Goal: Task Accomplishment & Management: Complete application form

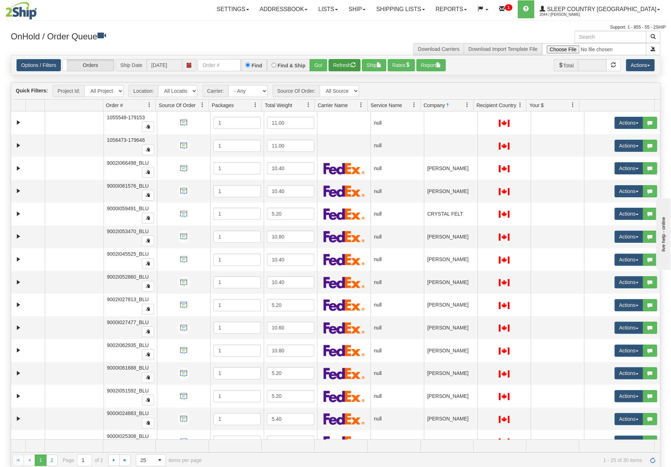
click at [347, 63] on button "Refresh" at bounding box center [345, 65] width 32 height 12
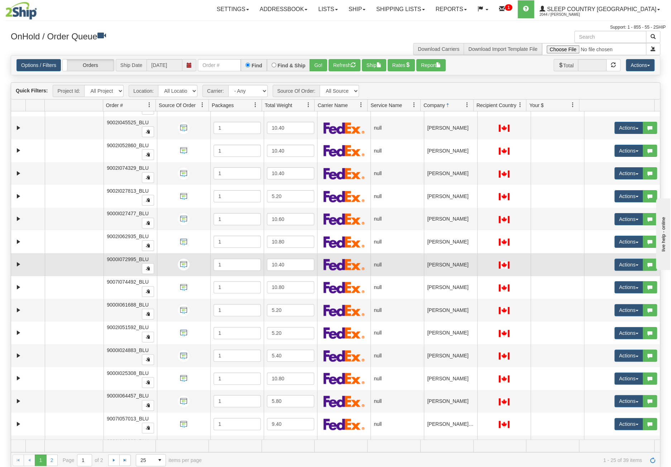
scroll to position [235, 0]
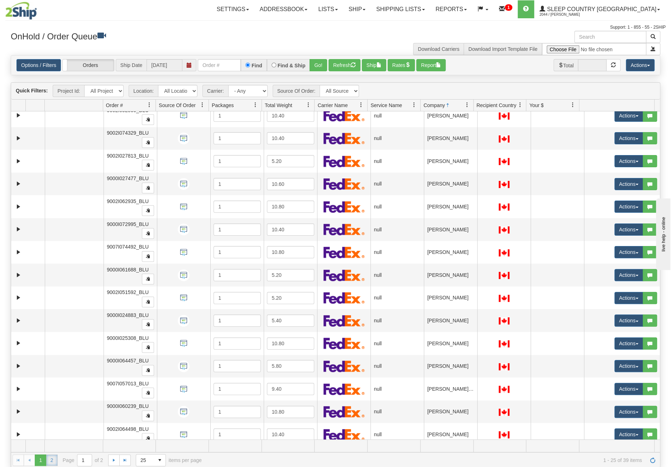
click at [52, 460] on link "2" at bounding box center [51, 460] width 11 height 11
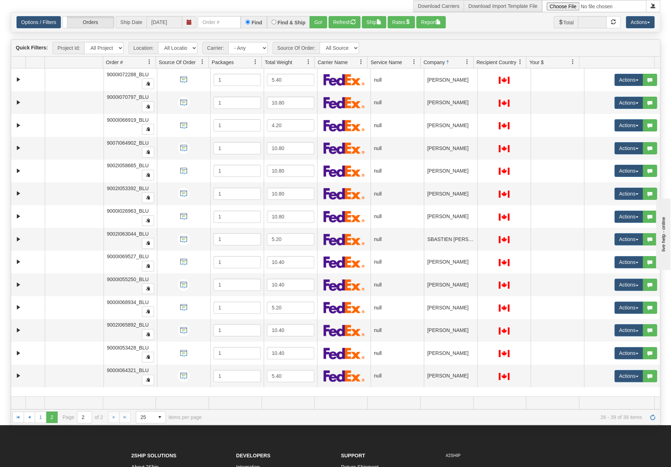
scroll to position [0, 0]
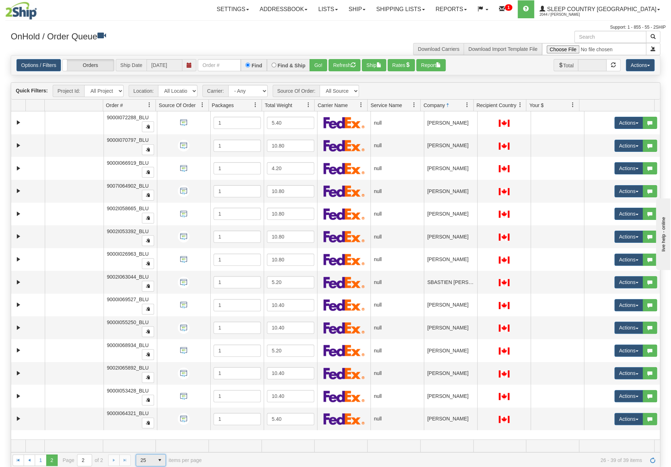
click at [143, 457] on span "25" at bounding box center [144, 460] width 9 height 7
click at [155, 440] on li "50" at bounding box center [150, 438] width 29 height 10
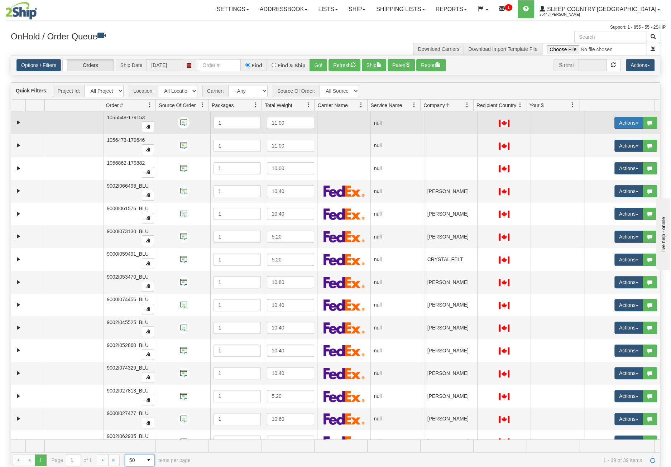
click at [617, 120] on button "Actions" at bounding box center [628, 123] width 29 height 12
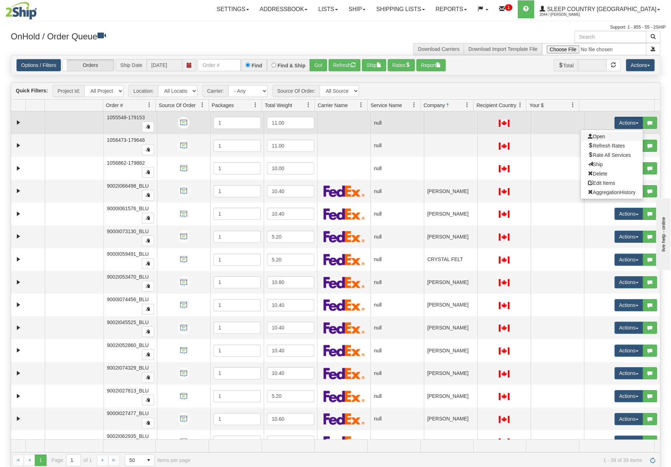
click at [601, 135] on link "Open" at bounding box center [612, 136] width 62 height 9
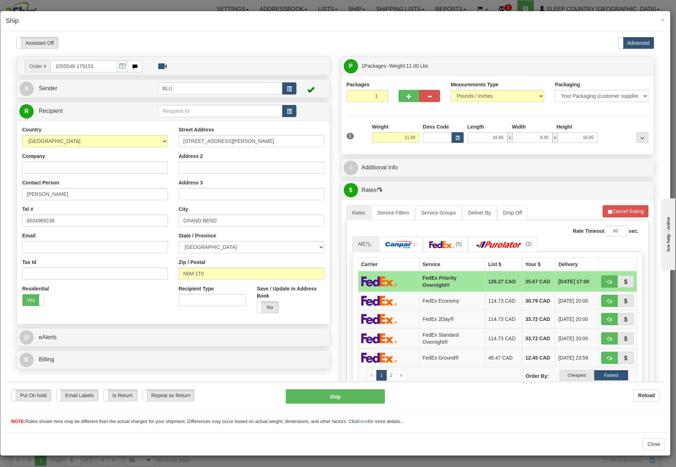
click at [660, 18] on h4 "Ship" at bounding box center [336, 20] width 660 height 9
click at [667, 18] on div "× Ship" at bounding box center [335, 21] width 670 height 20
click at [662, 20] on span "×" at bounding box center [663, 19] width 4 height 8
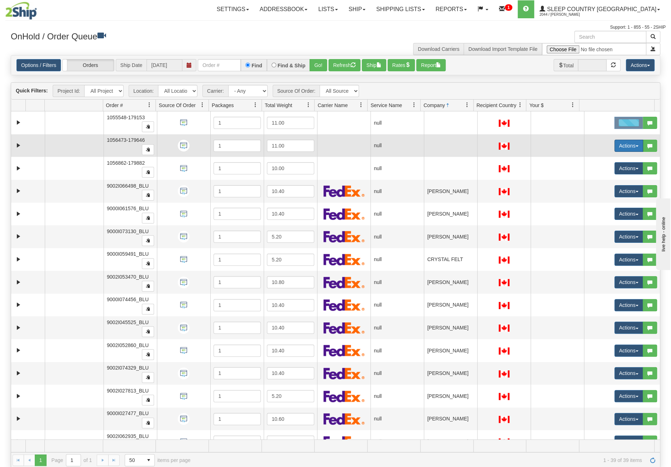
click at [620, 147] on button "Actions" at bounding box center [628, 146] width 29 height 12
click at [618, 158] on link "Open" at bounding box center [612, 159] width 62 height 9
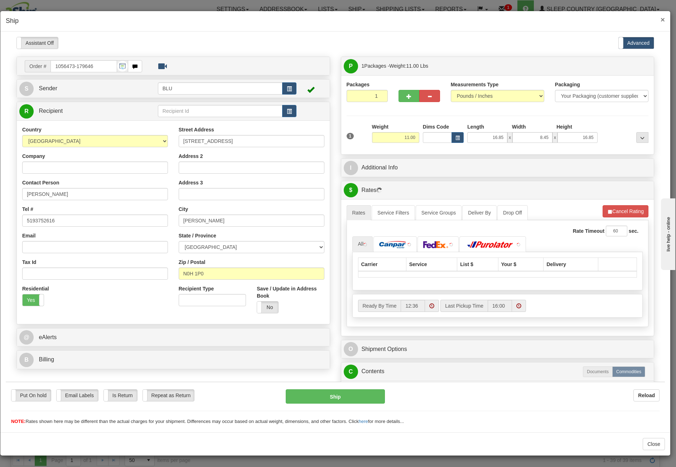
click at [663, 18] on span "×" at bounding box center [663, 19] width 4 height 8
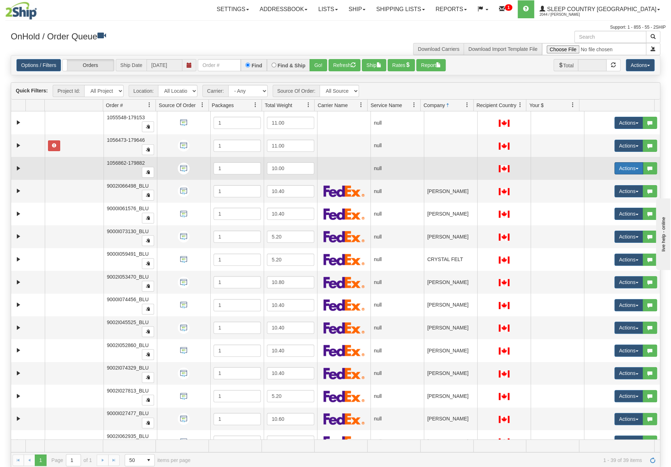
click at [623, 167] on button "Actions" at bounding box center [628, 168] width 29 height 12
click at [593, 182] on span "Open" at bounding box center [596, 182] width 17 height 6
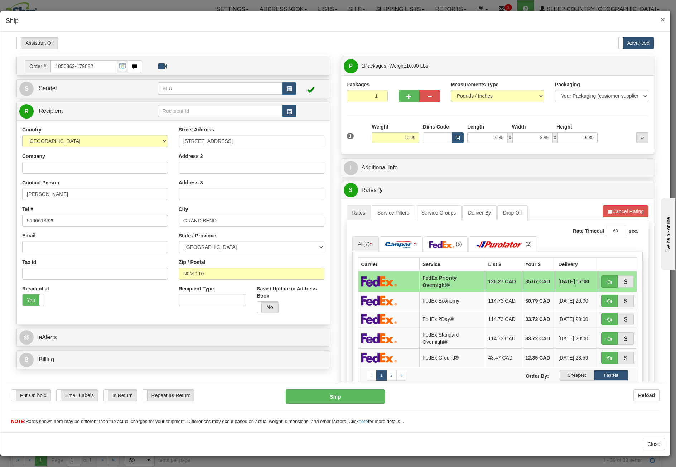
click at [664, 20] on span "×" at bounding box center [663, 19] width 4 height 8
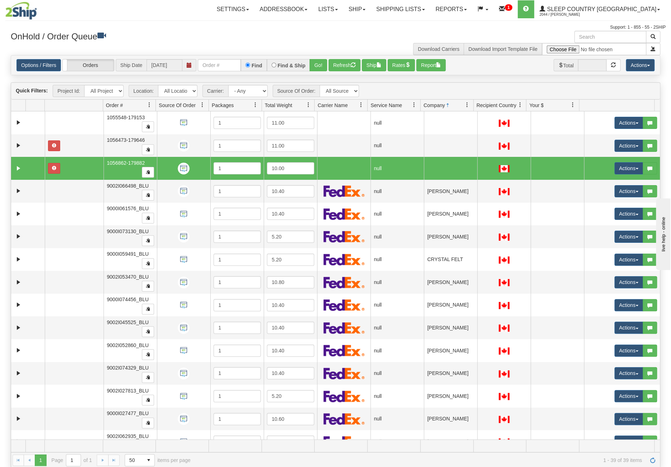
click at [28, 14] on img at bounding box center [21, 11] width 32 height 18
click at [588, 12] on span "2044 / [PERSON_NAME]" at bounding box center [567, 14] width 54 height 7
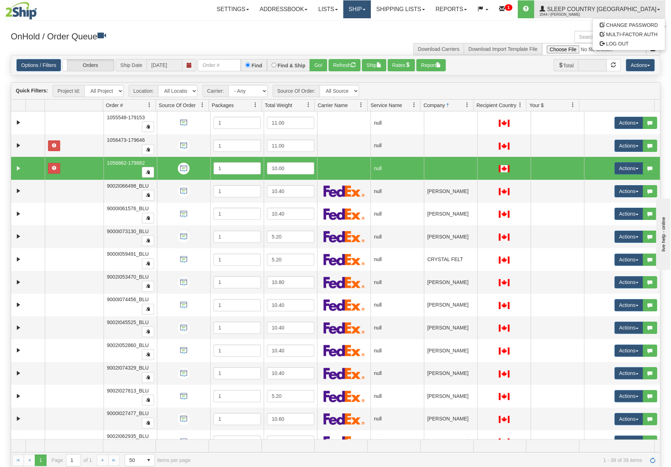
click at [371, 8] on link "Ship" at bounding box center [357, 9] width 28 height 18
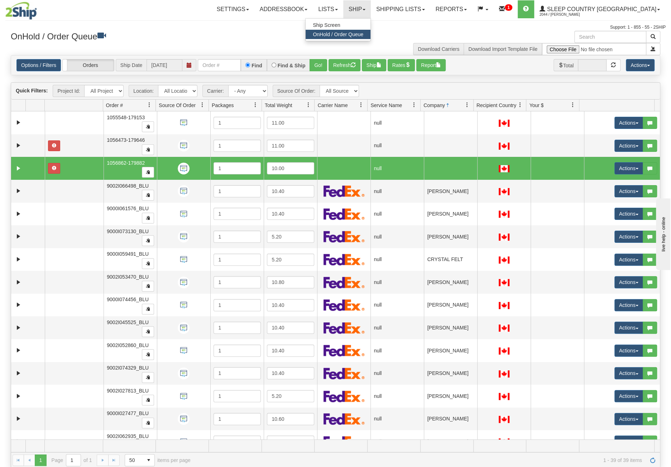
click at [363, 34] on span "OnHold / Order Queue" at bounding box center [338, 35] width 51 height 6
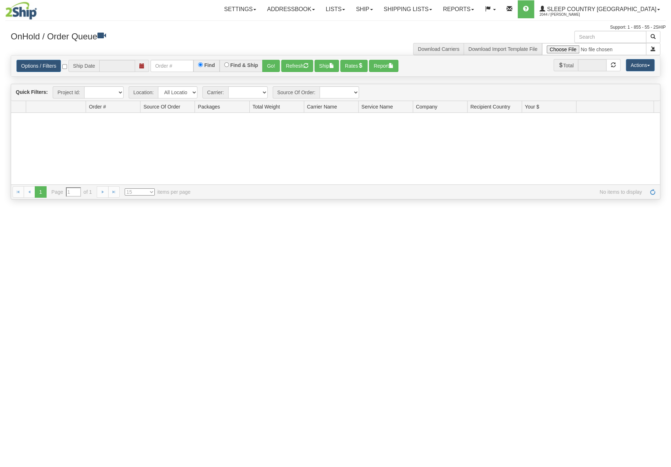
type input "[DATE]"
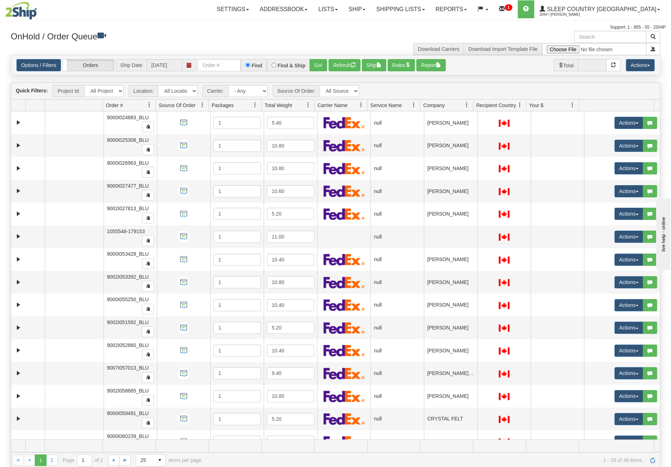
click at [466, 106] on span at bounding box center [467, 105] width 6 height 6
click at [487, 124] on span "Sort Ascending" at bounding box center [489, 120] width 57 height 19
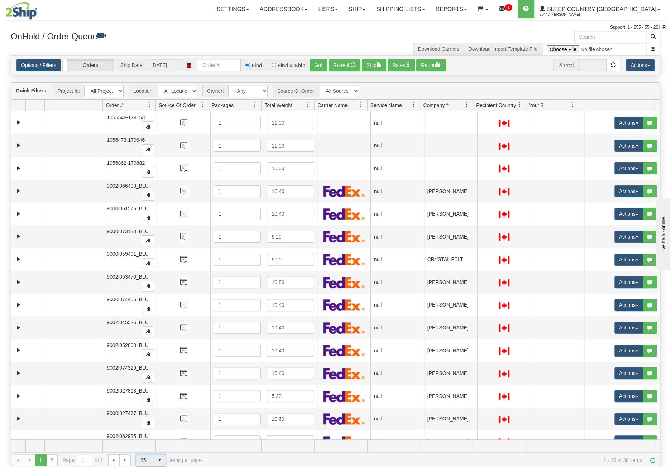
click at [146, 459] on span "25" at bounding box center [144, 460] width 9 height 7
click at [157, 440] on li "50" at bounding box center [150, 438] width 29 height 10
click at [371, 12] on link "Ship" at bounding box center [357, 9] width 28 height 18
click at [419, 7] on link "Shipping lists" at bounding box center [400, 9] width 59 height 18
click at [409, 26] on span "Current Shipments" at bounding box center [388, 25] width 42 height 6
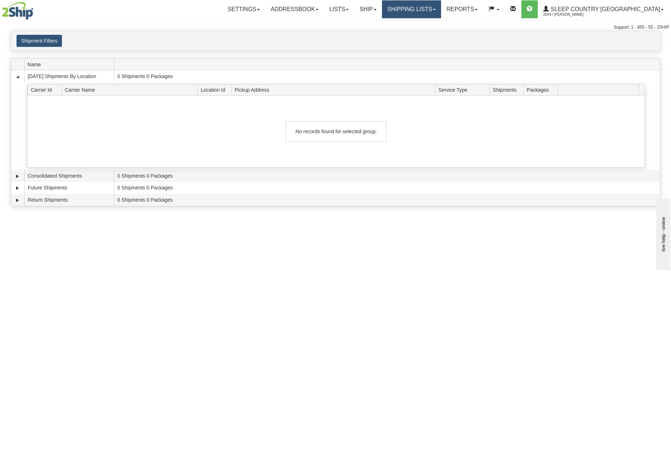
click at [441, 10] on link "Shipping lists" at bounding box center [411, 9] width 59 height 18
click at [441, 25] on link "Current Shipments" at bounding box center [406, 24] width 70 height 9
click at [51, 45] on button "Shipment Filters" at bounding box center [38, 41] width 45 height 12
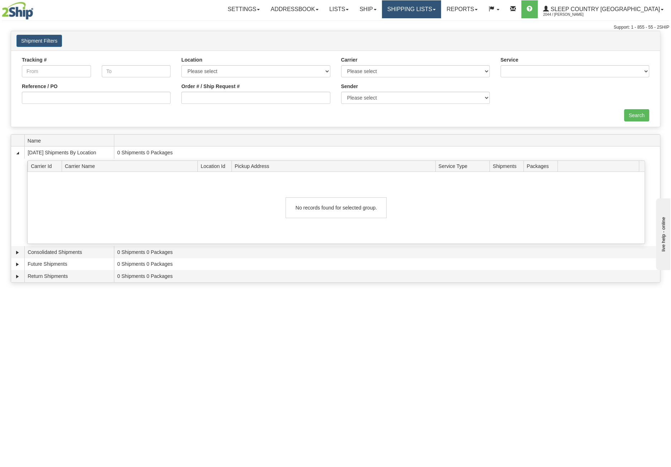
click at [441, 11] on link "Shipping lists" at bounding box center [411, 9] width 59 height 18
click at [433, 35] on span "Search Shipment History" at bounding box center [406, 35] width 56 height 6
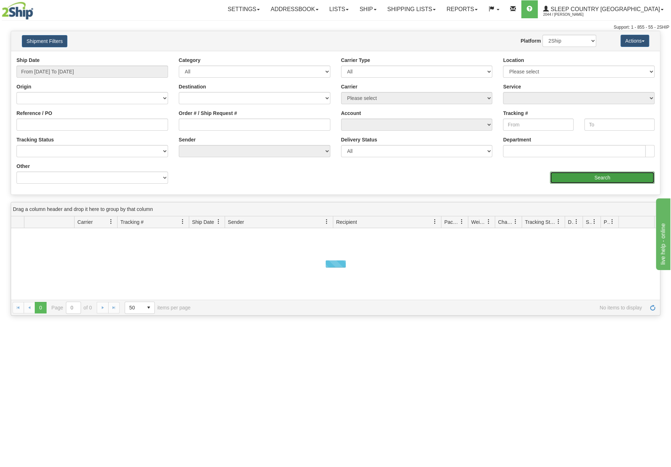
click at [572, 177] on input "Search" at bounding box center [602, 178] width 105 height 12
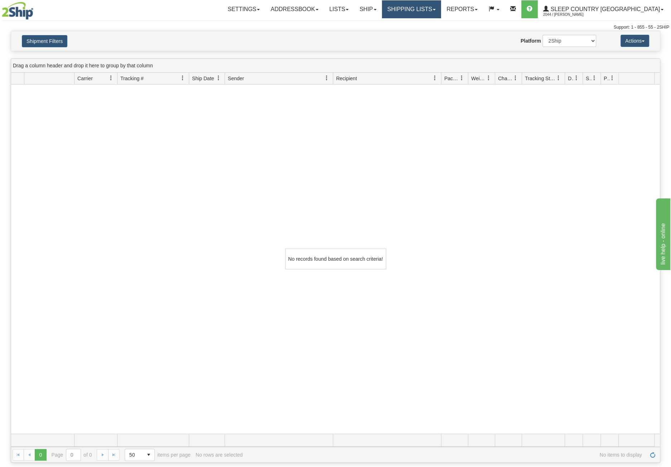
click at [441, 11] on link "Shipping lists" at bounding box center [411, 9] width 59 height 18
click at [433, 33] on span "Search Shipment History" at bounding box center [406, 35] width 56 height 6
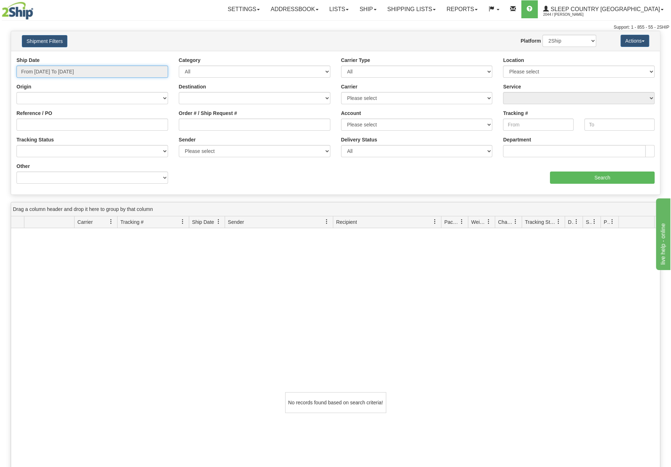
click at [108, 71] on input "From [DATE] To [DATE]" at bounding box center [92, 72] width 152 height 12
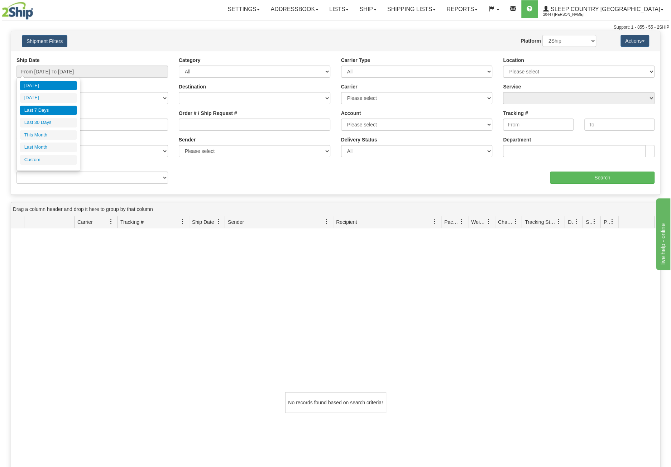
click at [49, 107] on li "Last 7 Days" at bounding box center [48, 111] width 57 height 10
type input "From [DATE] To [DATE]"
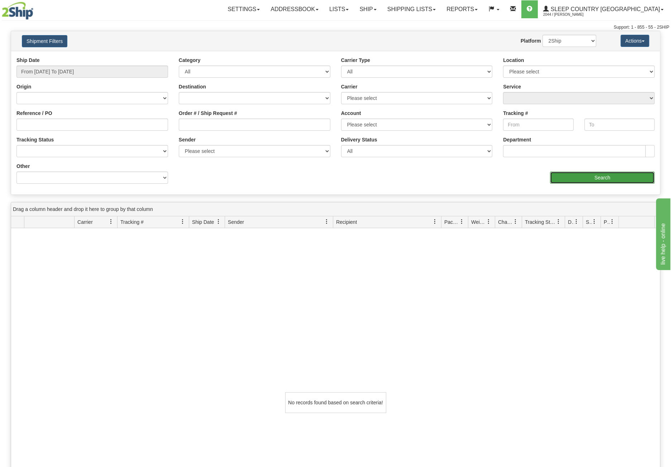
click at [636, 179] on input "Search" at bounding box center [602, 178] width 105 height 12
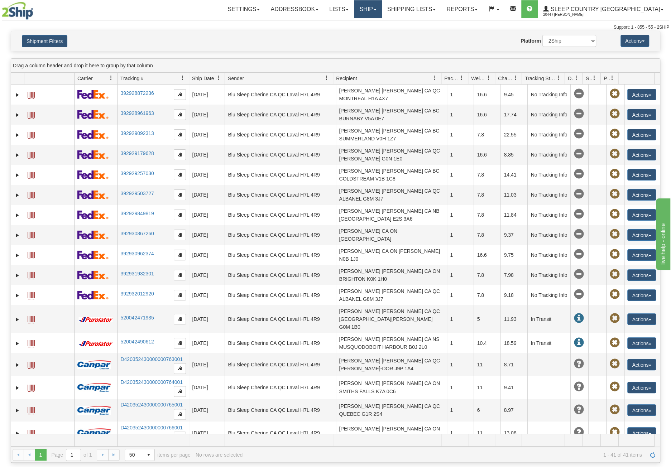
click at [382, 4] on link "Ship" at bounding box center [368, 9] width 28 height 18
click at [374, 35] on span "OnHold / Order Queue" at bounding box center [349, 35] width 51 height 6
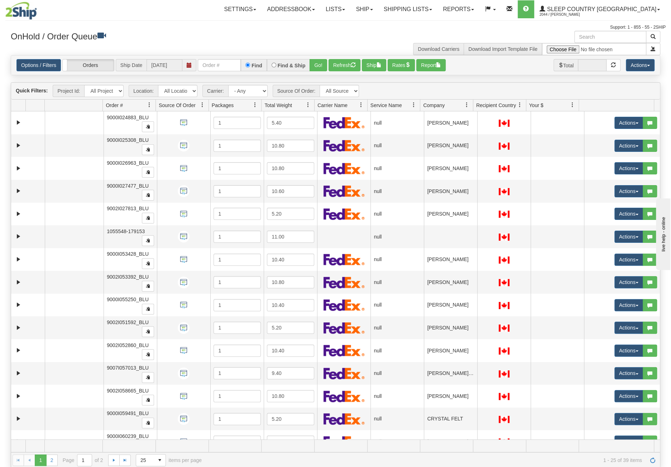
click at [469, 105] on span at bounding box center [467, 105] width 6 height 6
click at [484, 119] on span "Sort Ascending" at bounding box center [492, 120] width 37 height 7
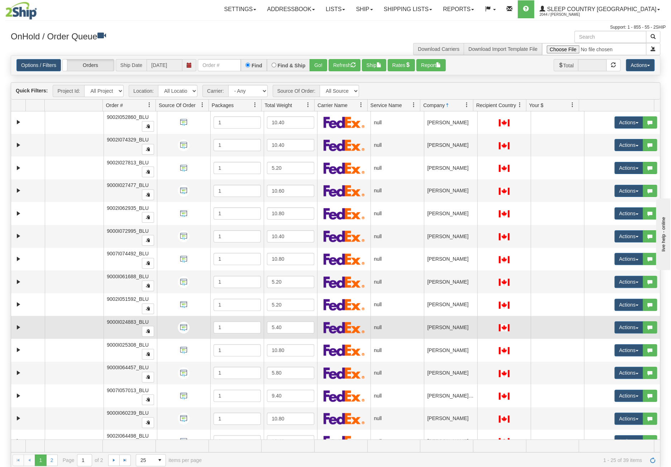
scroll to position [235, 0]
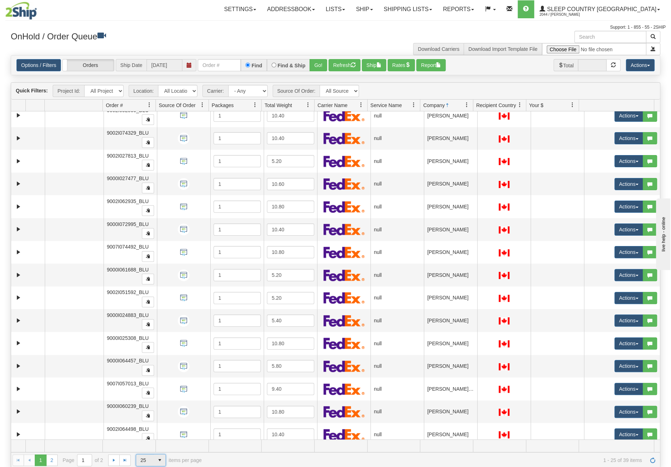
click at [155, 460] on span "select" at bounding box center [159, 460] width 11 height 11
click at [155, 440] on li "50" at bounding box center [150, 438] width 29 height 10
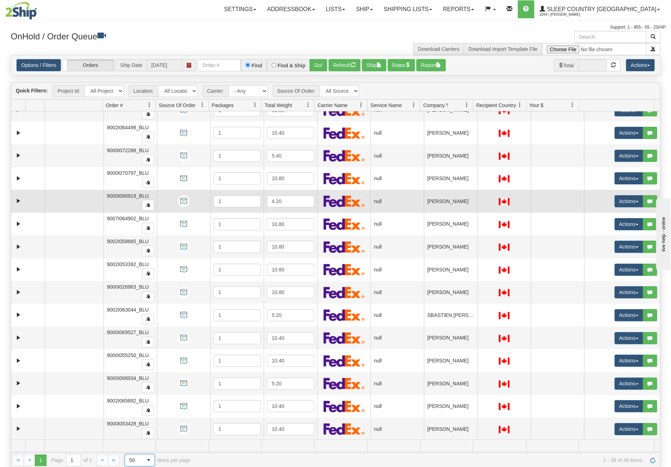
scroll to position [551, 0]
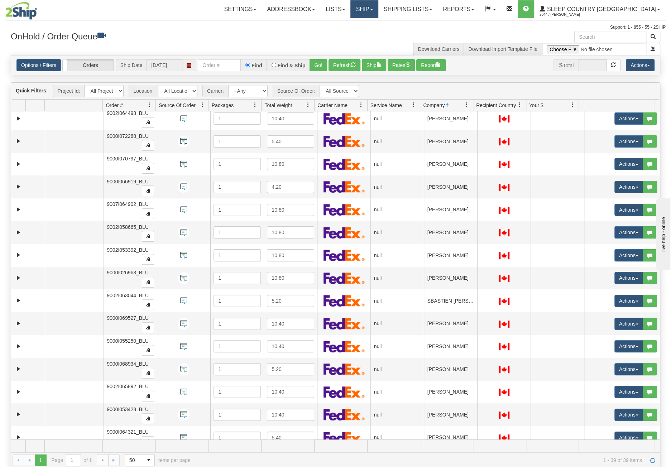
click at [378, 8] on link "Ship" at bounding box center [364, 9] width 28 height 18
click at [378, 23] on link "Ship Screen" at bounding box center [345, 24] width 65 height 9
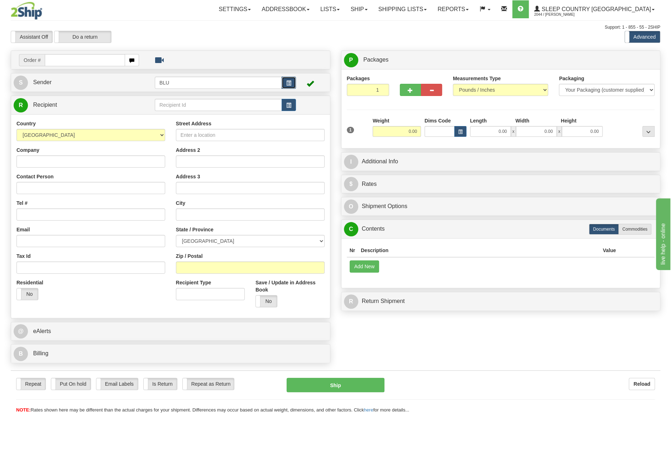
click at [289, 83] on span "button" at bounding box center [288, 83] width 5 height 5
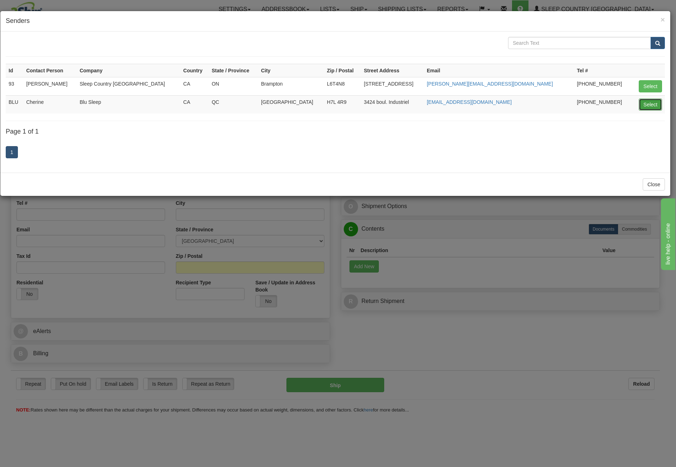
click at [658, 101] on button "Select" at bounding box center [650, 105] width 23 height 12
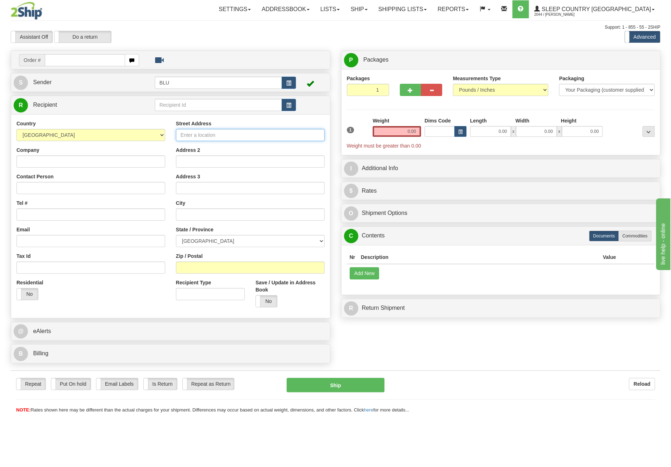
click at [229, 136] on input "Street Address" at bounding box center [250, 135] width 149 height 12
click at [215, 133] on input "18500" at bounding box center [250, 135] width 149 height 12
paste input "RUE J.-A.-BOMBARDIER"
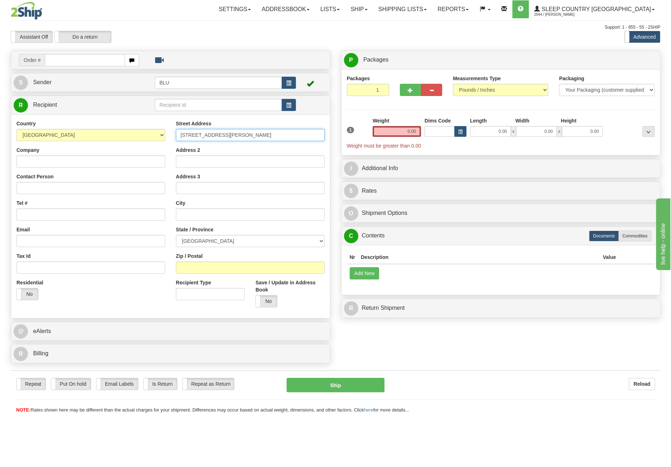
type input "[STREET_ADDRESS][PERSON_NAME]"
click at [212, 159] on input "Address 2" at bounding box center [250, 161] width 149 height 12
type input "1810"
click at [196, 211] on input "text" at bounding box center [250, 214] width 149 height 12
paste input "MIRABEL"
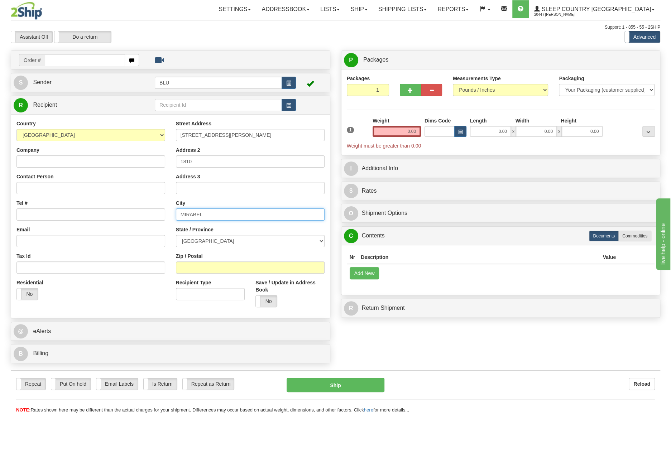
type input "MIRABEL"
click at [249, 241] on select "ALBERTA BRITISH COLUMBIA MANITOBA NEW BRUNSWICK NEWFOUNDLAND NOVA SCOTIA NUNAVU…" at bounding box center [250, 241] width 149 height 12
select select "QC"
click at [176, 235] on select "ALBERTA BRITISH COLUMBIA MANITOBA NEW BRUNSWICK NEWFOUNDLAND NOVA SCOTIA NUNAVU…" at bounding box center [250, 241] width 149 height 12
click at [198, 265] on input "Zip / Postal" at bounding box center [250, 268] width 149 height 12
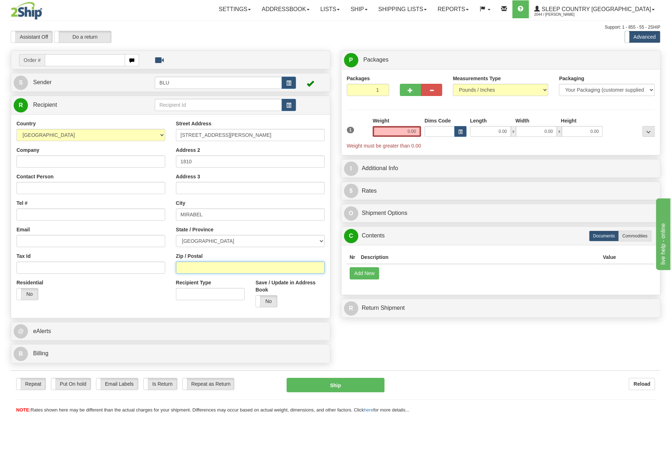
paste input "J7J 0R3"
type input "J7J 0R3"
drag, startPoint x: 48, startPoint y: 162, endPoint x: 49, endPoint y: 167, distance: 5.5
click at [48, 162] on input "Company" at bounding box center [90, 161] width 149 height 12
paste input "NICOLAS MAYER"
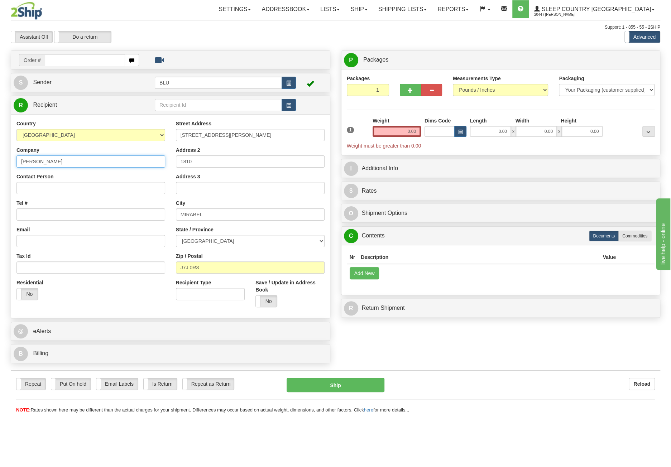
type input "NICOLAS MAYER"
click at [43, 190] on input "Contact Person" at bounding box center [90, 188] width 149 height 12
paste input "NICOLAS MAYER"
type input "NICOLAS MAYER"
click at [36, 212] on input "Tel #" at bounding box center [90, 214] width 149 height 12
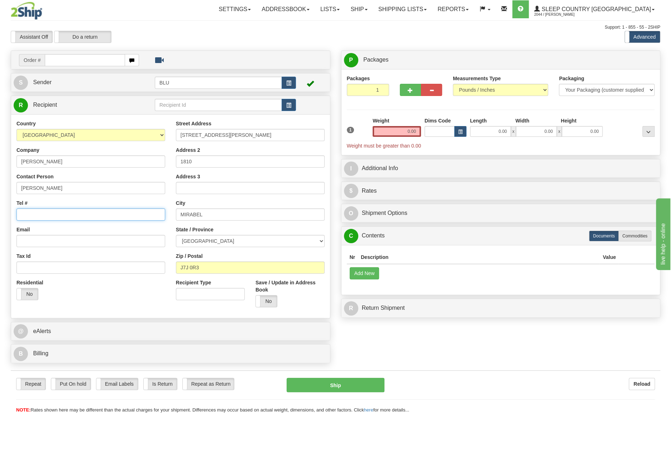
click at [30, 208] on input "Tel #" at bounding box center [90, 214] width 149 height 12
paste input "514-770-9931"
type input "514-770-9931"
click at [28, 241] on input "Email" at bounding box center [90, 241] width 149 height 12
click at [37, 240] on input "Email" at bounding box center [90, 241] width 149 height 12
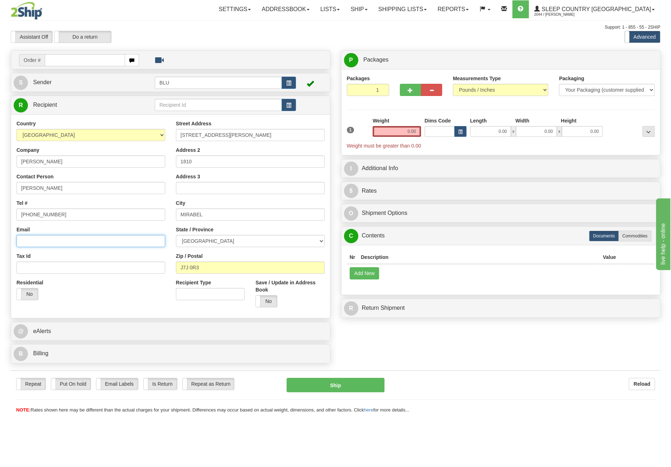
paste input "nic.mayer@hotmail.com"
type input "nic.mayer@hotmail.com"
click at [404, 130] on input "0.00" at bounding box center [397, 131] width 48 height 11
click at [404, 130] on input "text" at bounding box center [397, 131] width 48 height 11
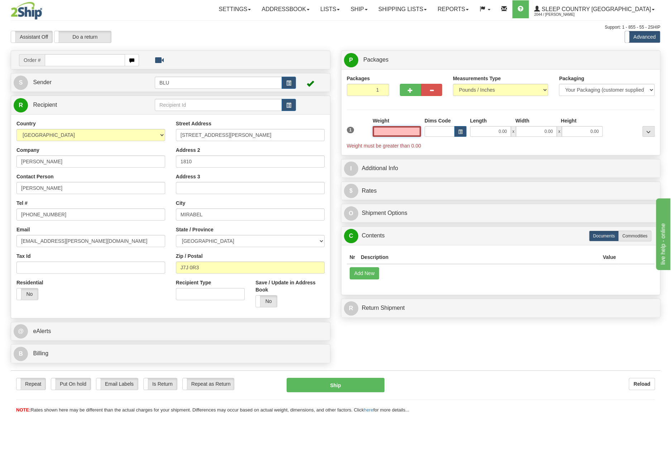
type input "10.40"
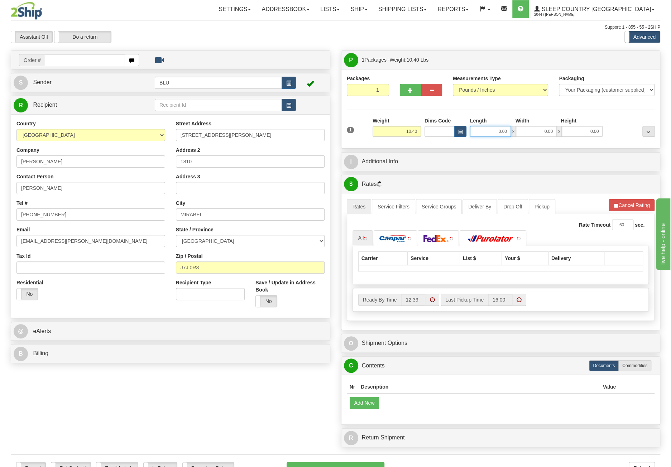
click at [490, 131] on input "0.00" at bounding box center [490, 131] width 41 height 11
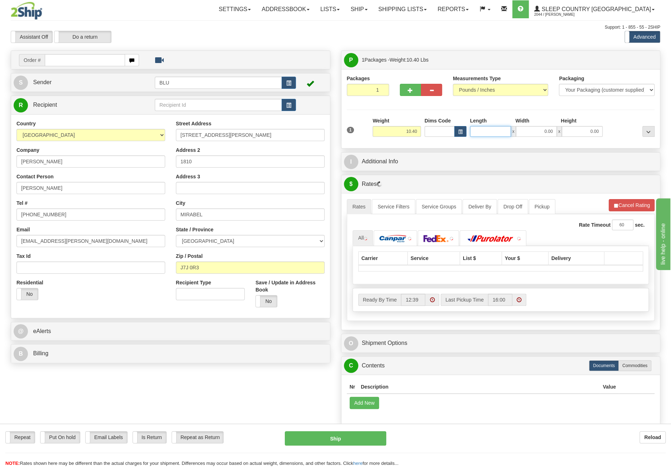
click at [490, 131] on input "Length" at bounding box center [490, 131] width 41 height 11
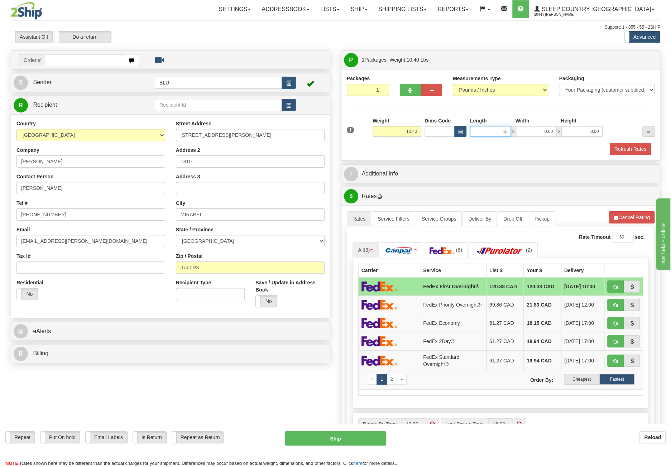
type input "8"
type input "0.00"
click at [525, 131] on input "0.00" at bounding box center [536, 131] width 41 height 11
type input "0.00"
click at [490, 129] on input "0.00" at bounding box center [490, 131] width 41 height 11
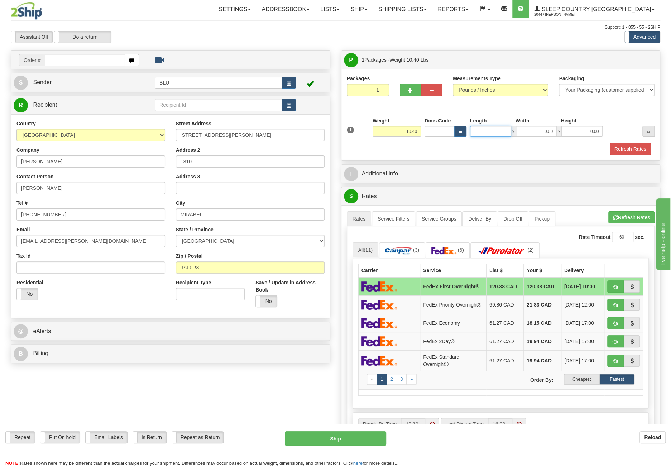
drag, startPoint x: 490, startPoint y: 129, endPoint x: 486, endPoint y: 134, distance: 5.6
click at [490, 129] on input "Length" at bounding box center [490, 131] width 41 height 11
type input "16.85"
click at [540, 129] on input "0.00" at bounding box center [536, 131] width 41 height 11
click at [540, 129] on input "Width" at bounding box center [536, 131] width 41 height 11
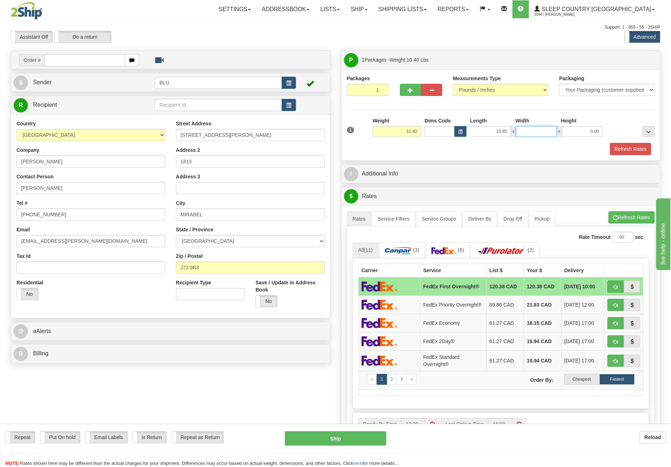
type input "8.45"
click at [585, 130] on input "0.00" at bounding box center [582, 131] width 41 height 11
click at [585, 130] on input "Height" at bounding box center [582, 131] width 41 height 11
type input "16.85"
click at [628, 147] on button "Refresh Rates" at bounding box center [630, 149] width 41 height 12
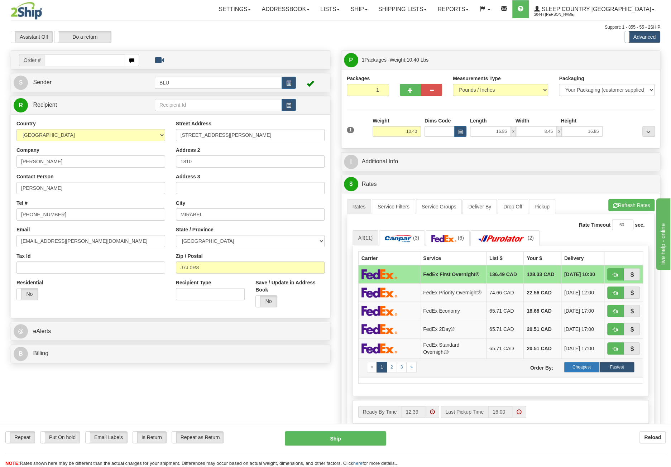
click at [592, 362] on label "Cheapest" at bounding box center [581, 367] width 35 height 11
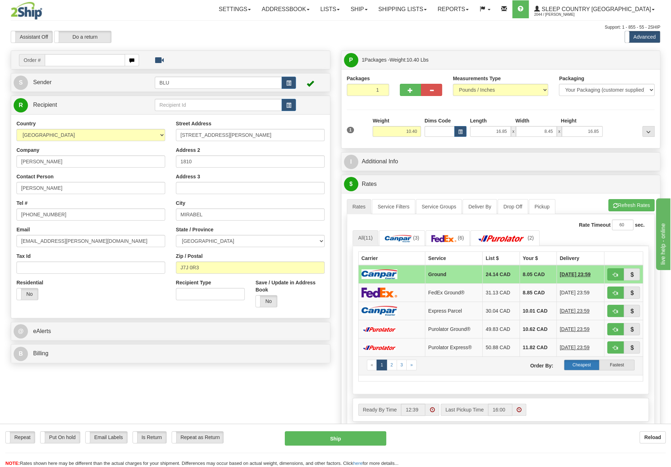
click at [584, 360] on label "Cheapest" at bounding box center [581, 365] width 35 height 11
click at [372, 238] on span "(11)" at bounding box center [368, 238] width 9 height 6
click at [614, 273] on span "button" at bounding box center [615, 275] width 5 height 5
type input "1"
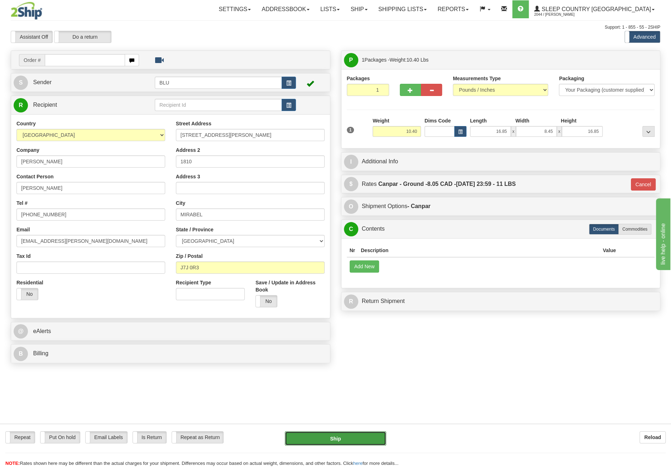
click at [354, 435] on button "Ship" at bounding box center [335, 438] width 101 height 14
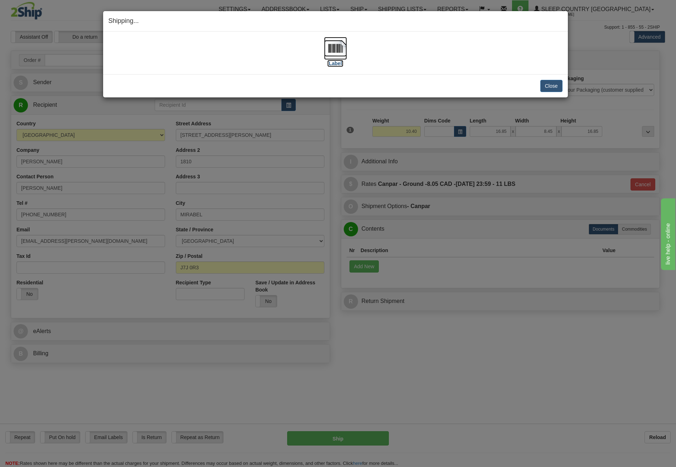
click at [334, 52] on img at bounding box center [335, 48] width 23 height 23
click at [553, 83] on button "Close" at bounding box center [552, 86] width 22 height 12
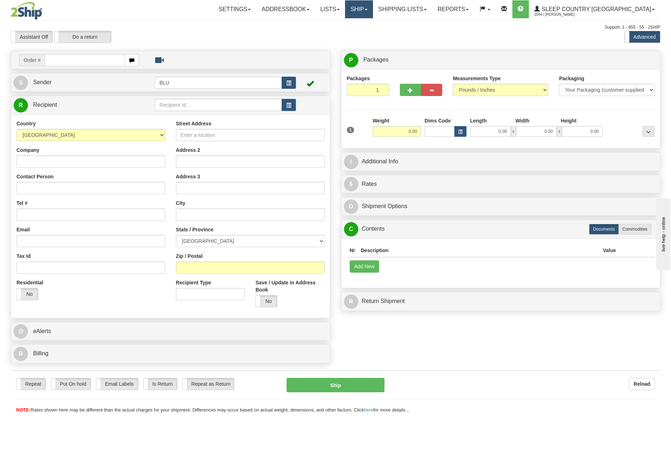
click at [373, 14] on link "Ship" at bounding box center [359, 9] width 28 height 18
click at [432, 6] on link "Shipping lists" at bounding box center [402, 9] width 59 height 18
click at [432, 28] on link "Current Shipments" at bounding box center [397, 24] width 70 height 9
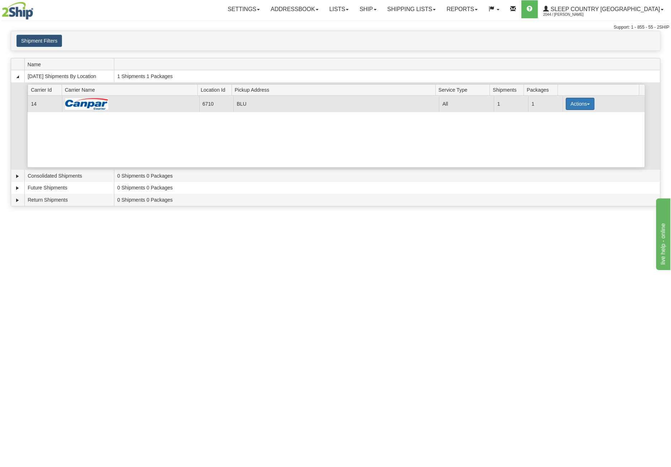
click at [574, 104] on button "Actions" at bounding box center [580, 104] width 29 height 12
click at [567, 116] on link "Details" at bounding box center [565, 117] width 57 height 9
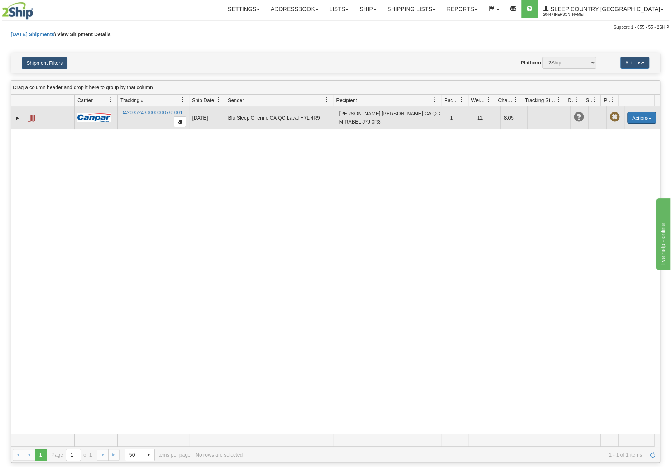
click at [636, 120] on button "Actions" at bounding box center [641, 117] width 29 height 11
click at [629, 130] on link "Edit" at bounding box center [626, 130] width 57 height 9
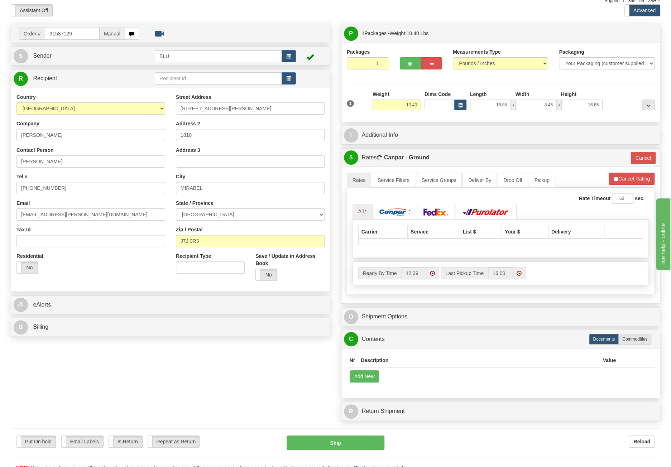
scroll to position [36, 0]
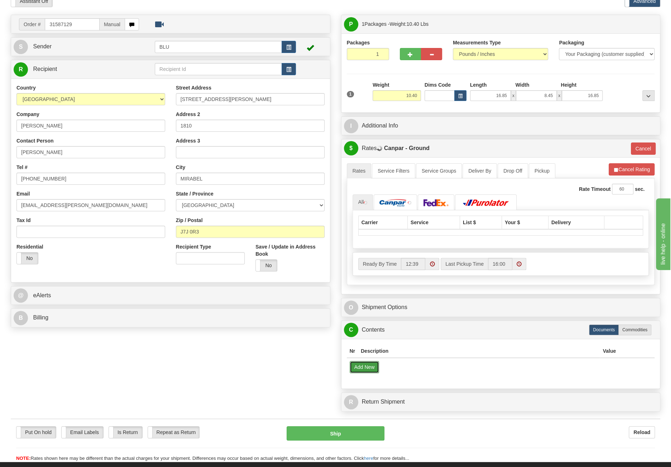
click at [366, 363] on button "Add New" at bounding box center [365, 367] width 30 height 12
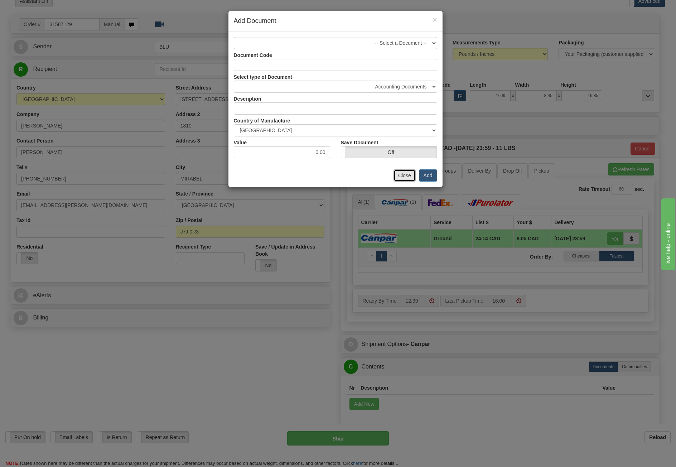
click at [413, 176] on button "Close" at bounding box center [405, 175] width 22 height 12
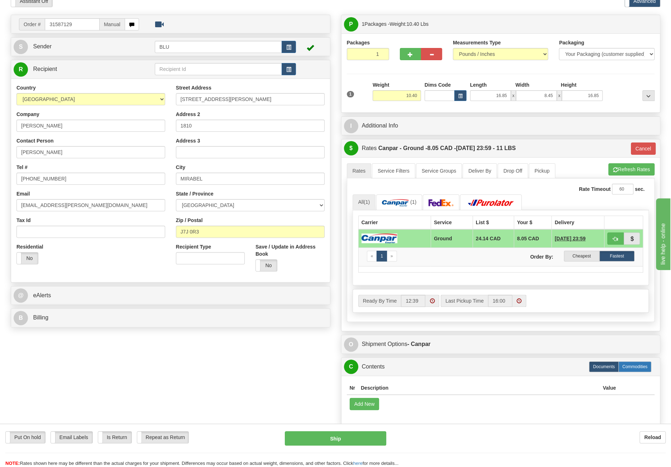
click at [646, 364] on label "Commodities" at bounding box center [634, 366] width 33 height 11
radio input "true"
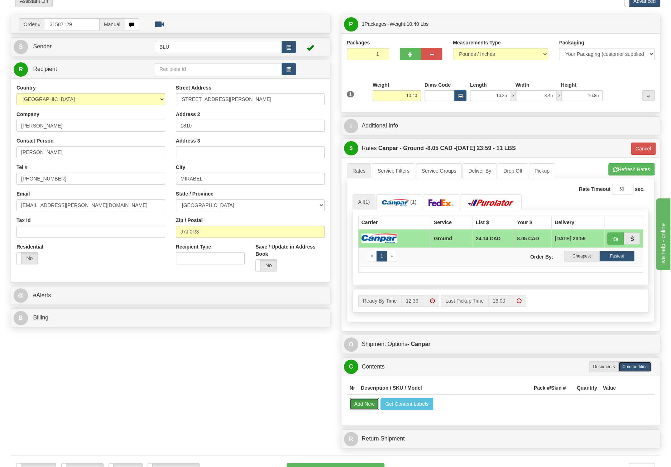
click at [359, 398] on button "Add New" at bounding box center [365, 404] width 30 height 12
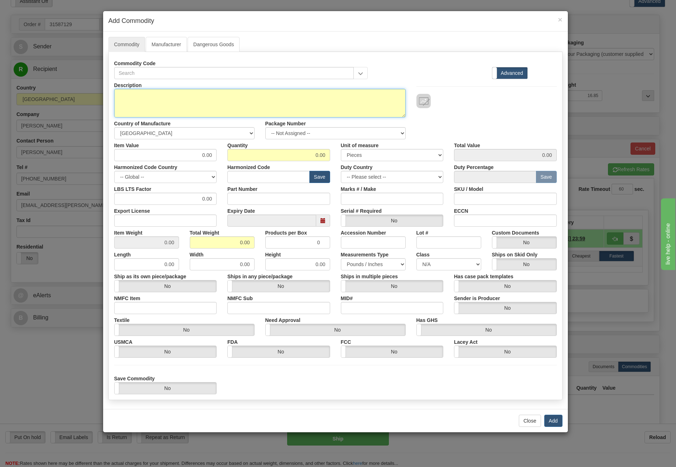
click at [284, 95] on textarea "Description" at bounding box center [260, 103] width 292 height 29
type textarea "Ice Gel Queen Low"
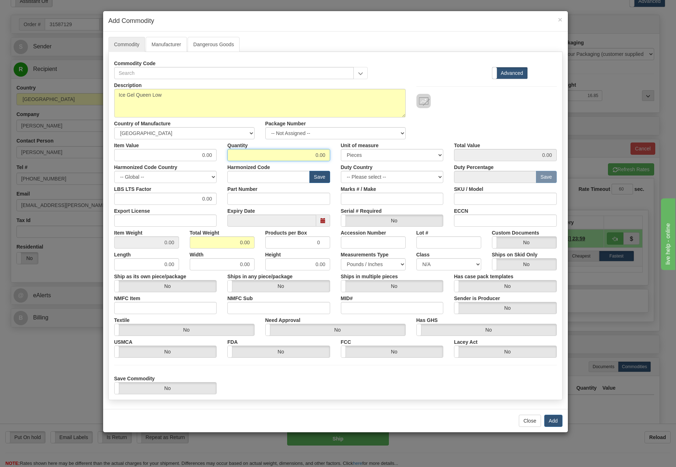
click at [301, 157] on input "0.00" at bounding box center [278, 155] width 103 height 12
drag, startPoint x: 309, startPoint y: 157, endPoint x: 361, endPoint y: 157, distance: 51.9
click at [360, 157] on div "Item Value 0.00 Quantity 0.00 Unit of measure 3 Thousand Square Inches Adjustme…" at bounding box center [336, 150] width 454 height 22
type input "2"
click at [233, 243] on input "0.00" at bounding box center [222, 242] width 65 height 12
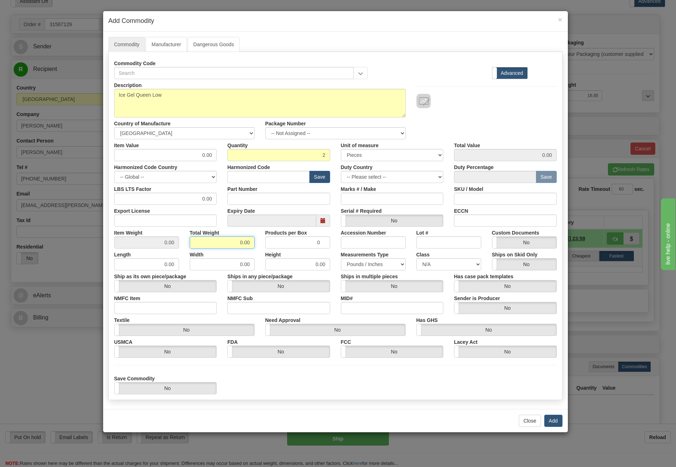
drag, startPoint x: 236, startPoint y: 243, endPoint x: 299, endPoint y: 249, distance: 63.3
click at [299, 249] on div "Description Ice Gel Queen Low Country of Manufacture -- Unknown -- [GEOGRAPHIC_…" at bounding box center [335, 236] width 443 height 315
type input "10"
type input "5.0000"
click at [557, 424] on button "Add" at bounding box center [554, 421] width 18 height 12
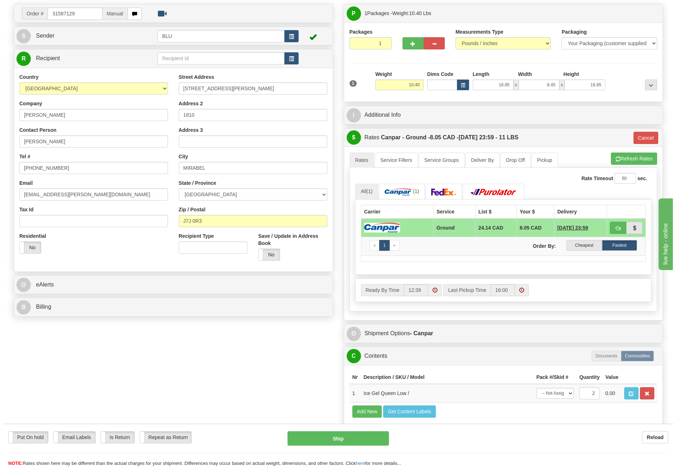
scroll to position [0, 0]
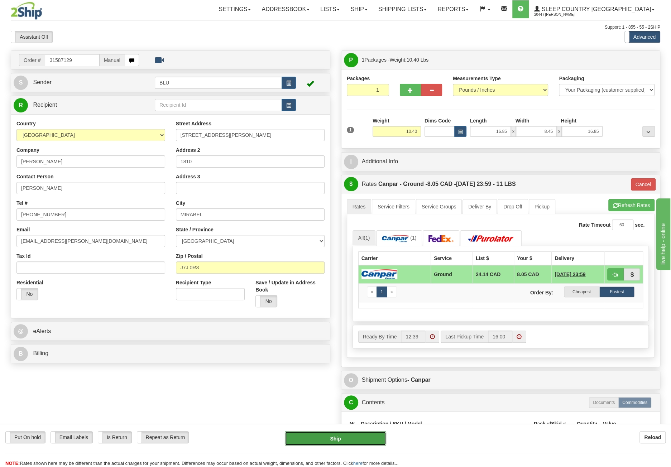
click at [341, 445] on button "Ship" at bounding box center [335, 438] width 101 height 14
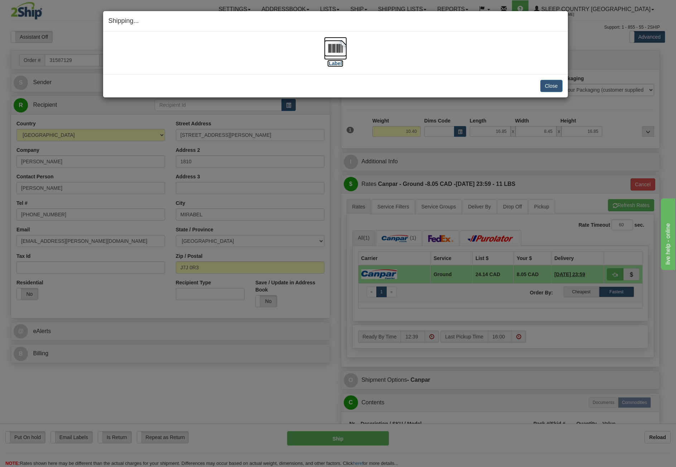
click at [339, 53] on img at bounding box center [335, 48] width 23 height 23
click at [547, 87] on button "Close" at bounding box center [552, 86] width 22 height 12
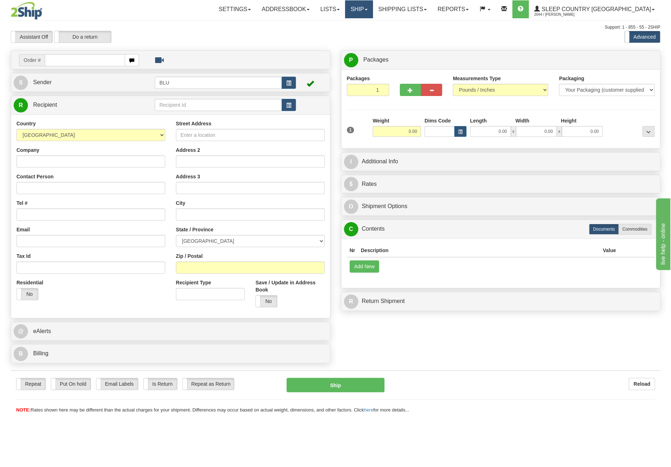
click at [373, 8] on link "Ship" at bounding box center [359, 9] width 28 height 18
click at [373, 38] on link "OnHold / Order Queue" at bounding box center [340, 34] width 65 height 9
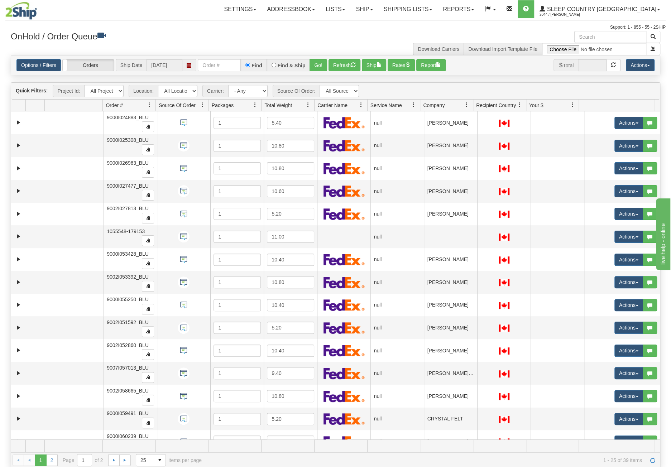
click at [468, 106] on span at bounding box center [467, 105] width 6 height 6
click at [485, 125] on span "Sort Ascending" at bounding box center [489, 120] width 57 height 19
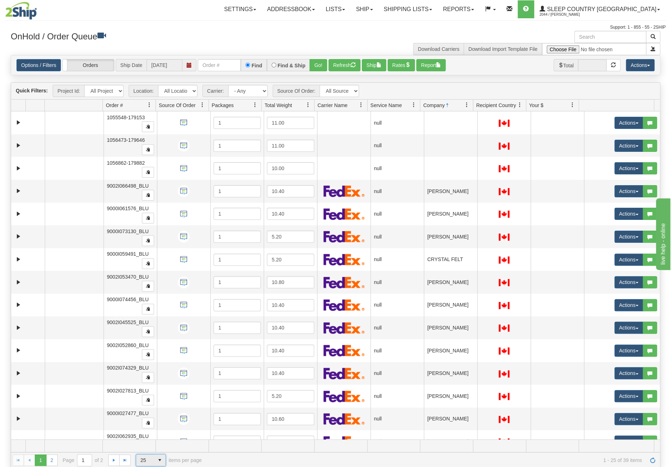
click at [158, 461] on span "select" at bounding box center [159, 460] width 11 height 11
click at [160, 436] on li "50" at bounding box center [150, 438] width 29 height 10
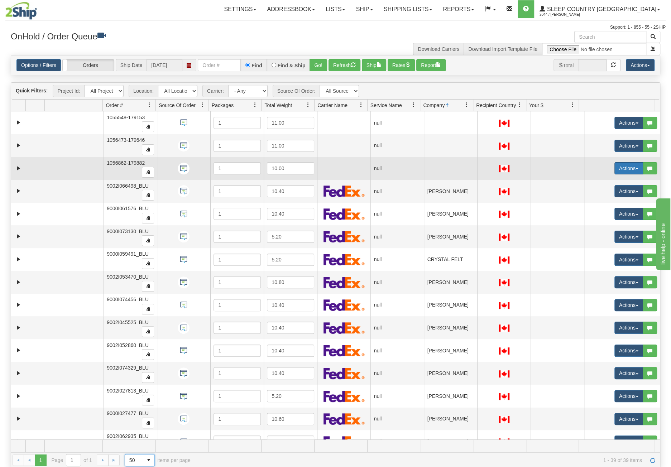
click at [622, 168] on button "Actions" at bounding box center [628, 168] width 29 height 12
click at [600, 180] on link "Open" at bounding box center [612, 181] width 62 height 9
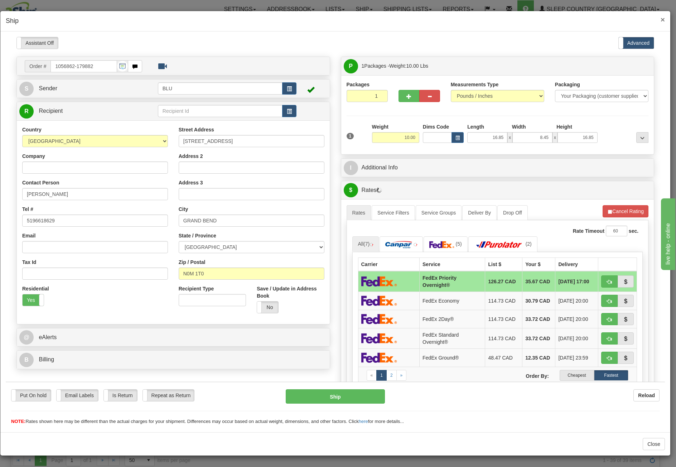
click at [664, 18] on span "×" at bounding box center [663, 19] width 4 height 8
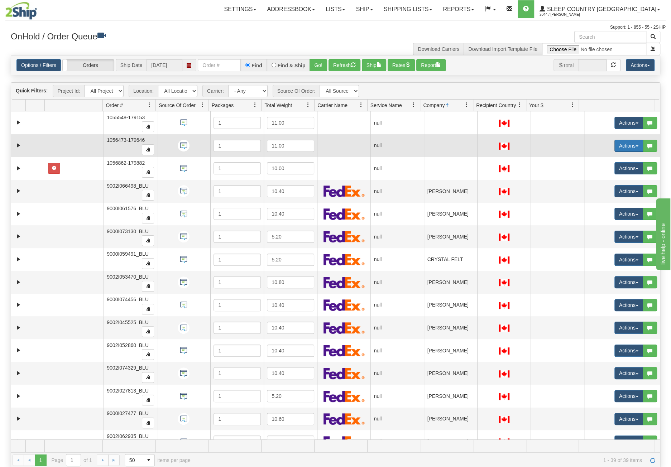
click at [632, 143] on button "Actions" at bounding box center [628, 146] width 29 height 12
click at [616, 155] on link "Open" at bounding box center [612, 159] width 62 height 9
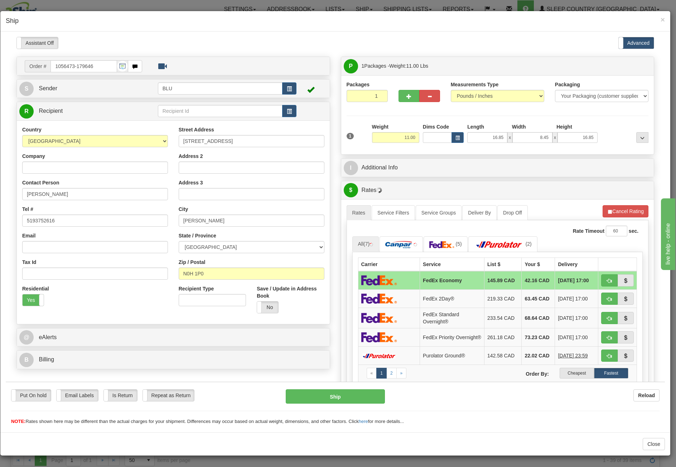
click at [666, 20] on div "× Ship" at bounding box center [335, 21] width 670 height 20
click at [665, 20] on span "×" at bounding box center [663, 19] width 4 height 8
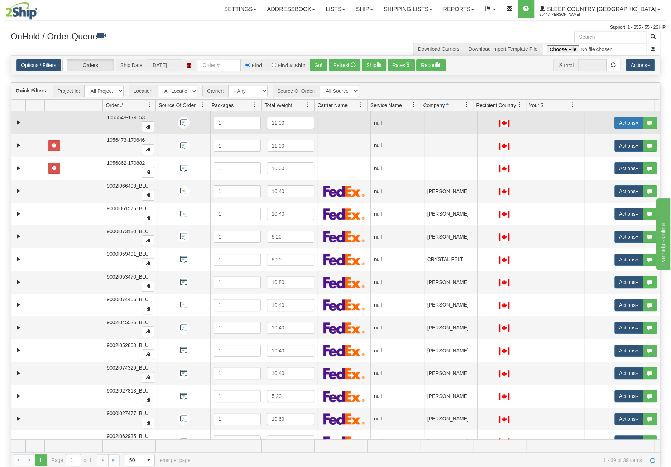
click at [630, 121] on button "Actions" at bounding box center [628, 123] width 29 height 12
click at [618, 136] on link "Open" at bounding box center [612, 136] width 62 height 9
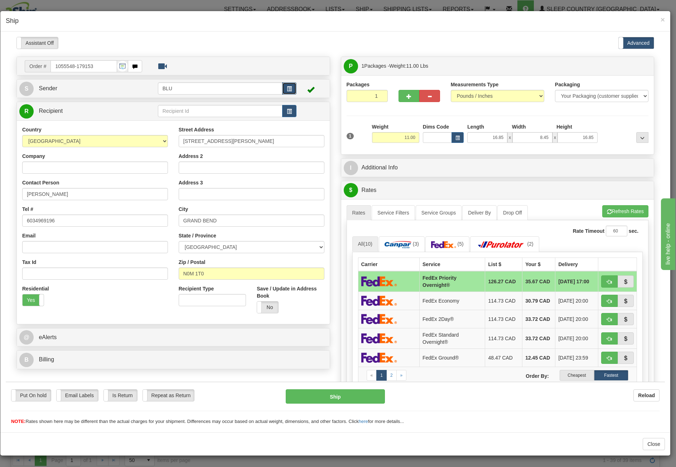
click at [287, 87] on span "button" at bounding box center [289, 88] width 5 height 5
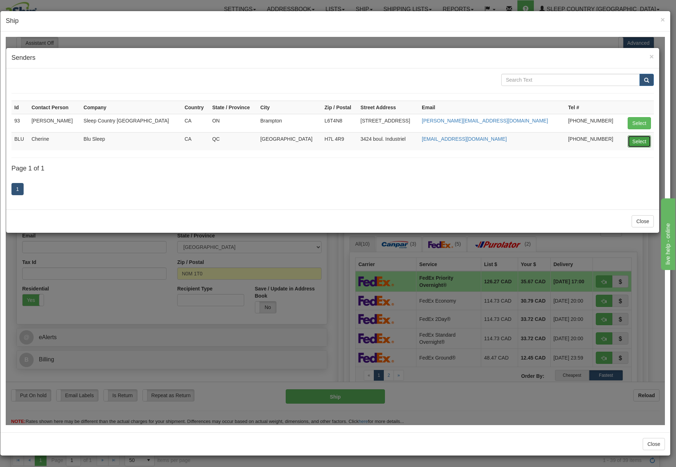
click at [641, 142] on button "Select" at bounding box center [639, 141] width 23 height 12
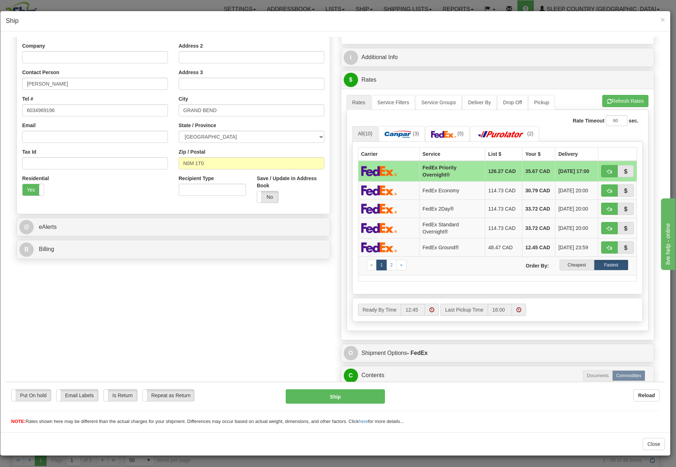
scroll to position [71, 0]
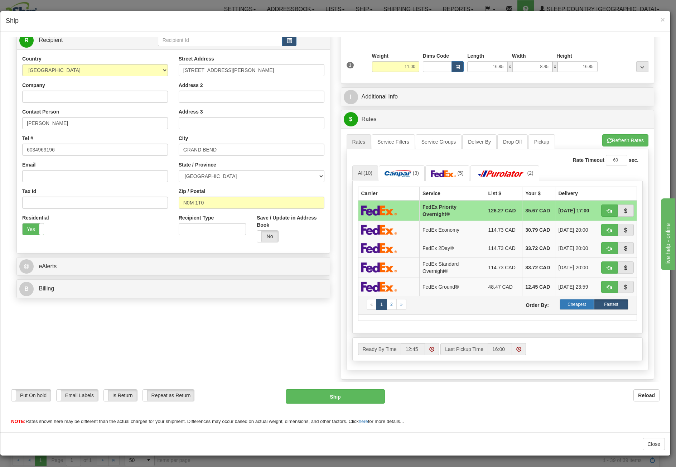
click at [573, 302] on label "Cheapest" at bounding box center [577, 304] width 34 height 11
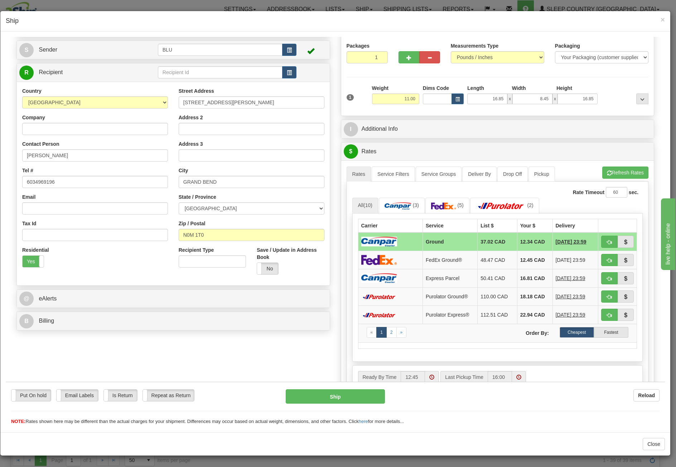
scroll to position [35, 0]
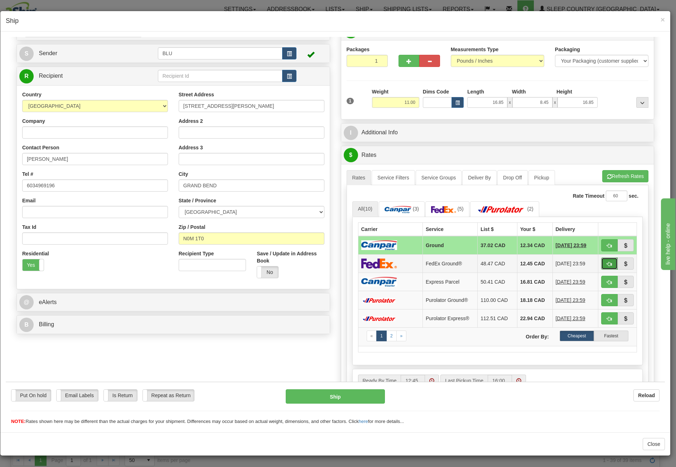
click at [607, 262] on span "button" at bounding box center [609, 264] width 5 height 5
type input "92"
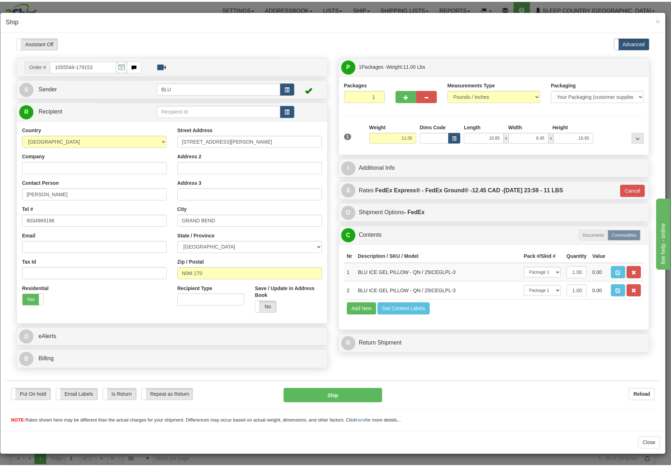
scroll to position [0, 0]
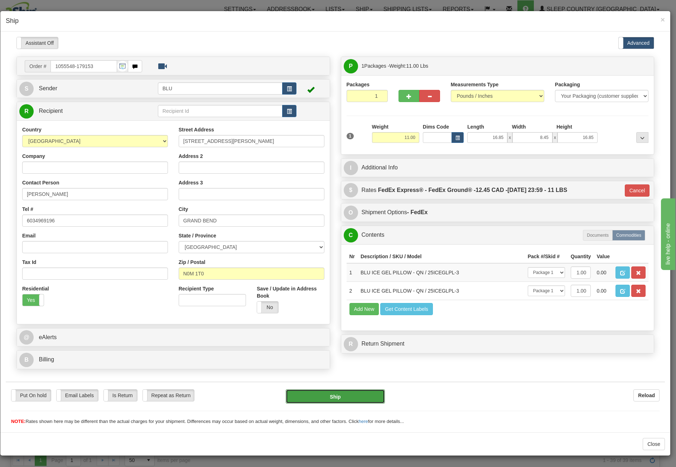
click at [333, 399] on button "Ship" at bounding box center [335, 396] width 99 height 14
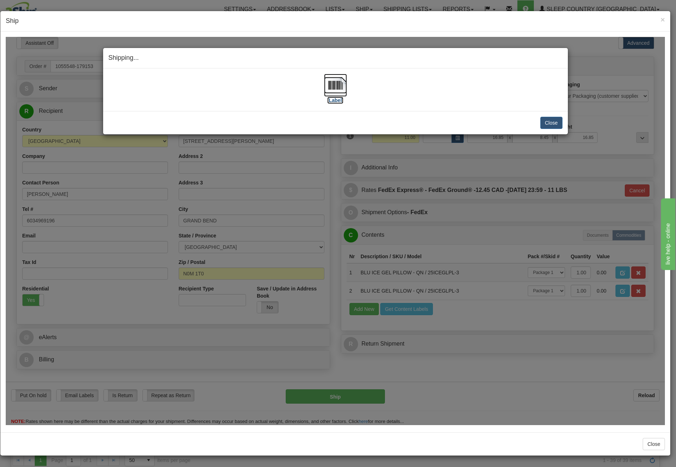
click at [332, 90] on img at bounding box center [335, 84] width 23 height 23
click at [560, 121] on button "Close" at bounding box center [552, 122] width 22 height 12
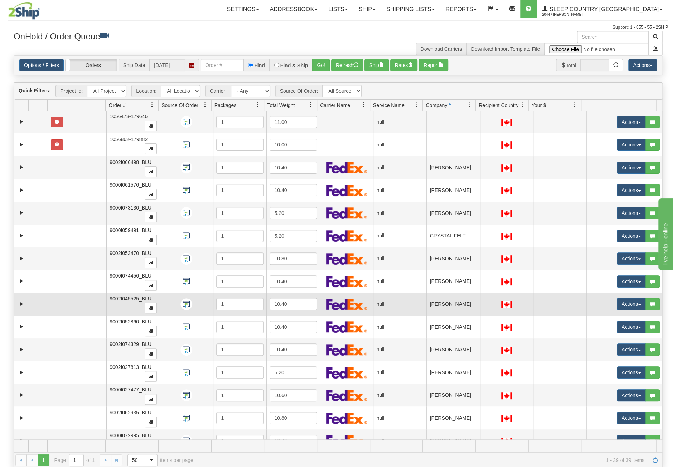
scroll to position [72, 0]
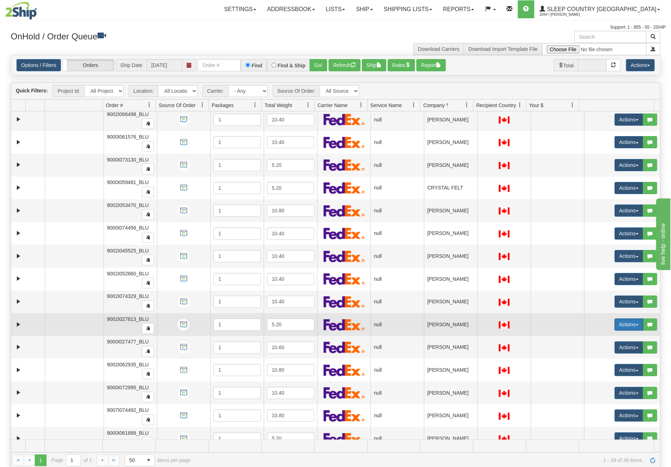
click at [618, 321] on button "Actions" at bounding box center [628, 324] width 29 height 12
click at [605, 334] on link "Open" at bounding box center [612, 338] width 62 height 9
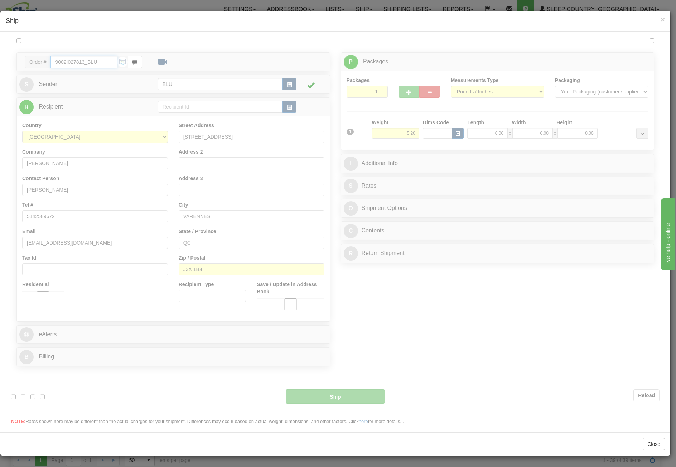
type input "13:13"
type input "16:00"
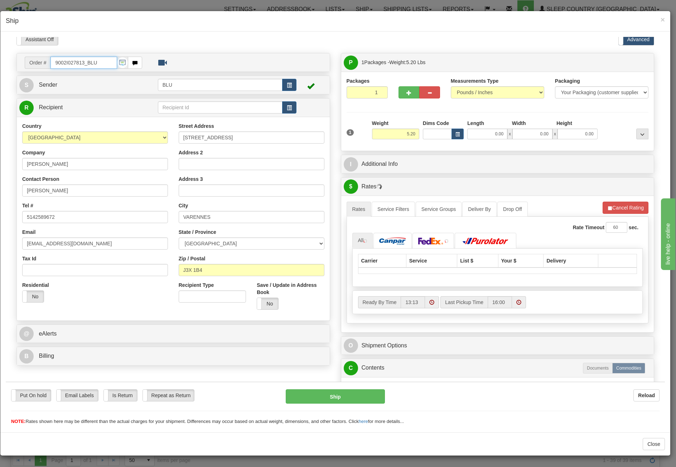
scroll to position [0, 0]
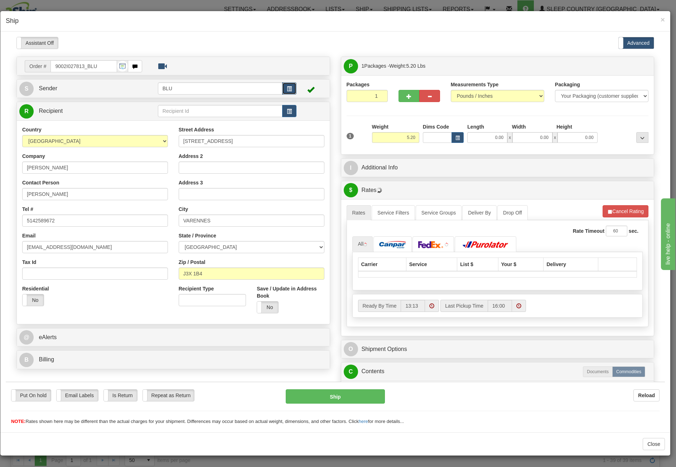
click at [289, 86] on span "button" at bounding box center [289, 88] width 5 height 5
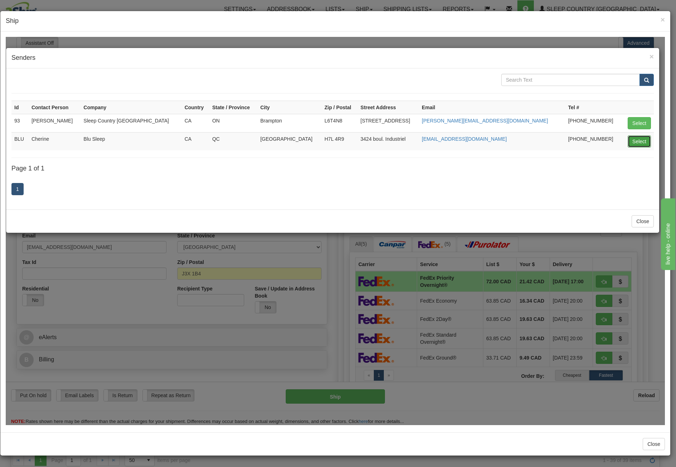
click at [642, 136] on button "Select" at bounding box center [639, 141] width 23 height 12
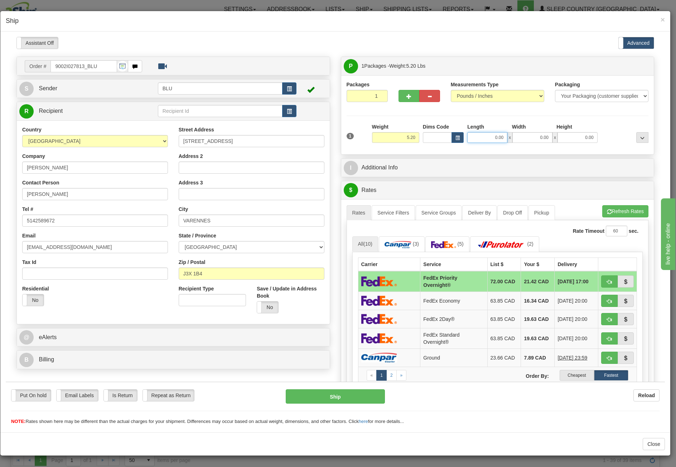
click at [480, 135] on input "0.00" at bounding box center [488, 137] width 40 height 11
click at [480, 135] on input "Length" at bounding box center [488, 137] width 40 height 11
type input "16.85"
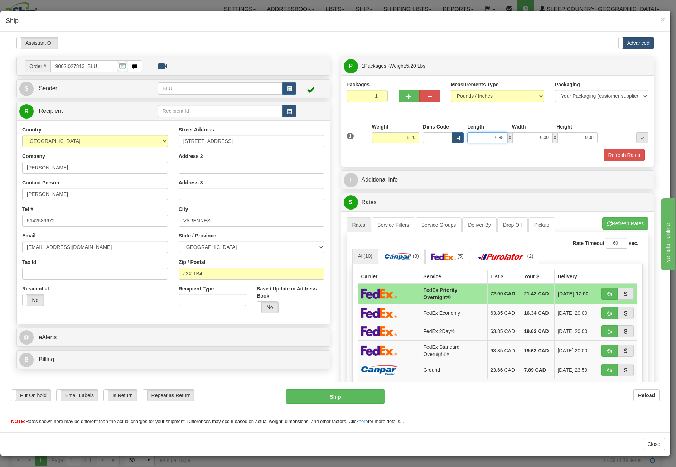
drag, startPoint x: 489, startPoint y: 140, endPoint x: 540, endPoint y: 135, distance: 50.7
click at [540, 135] on div "16.85 x 0.00 x 0.00" at bounding box center [533, 137] width 130 height 11
type input "0.00"
click at [517, 138] on input "0.00" at bounding box center [533, 137] width 40 height 11
type input "0.00"
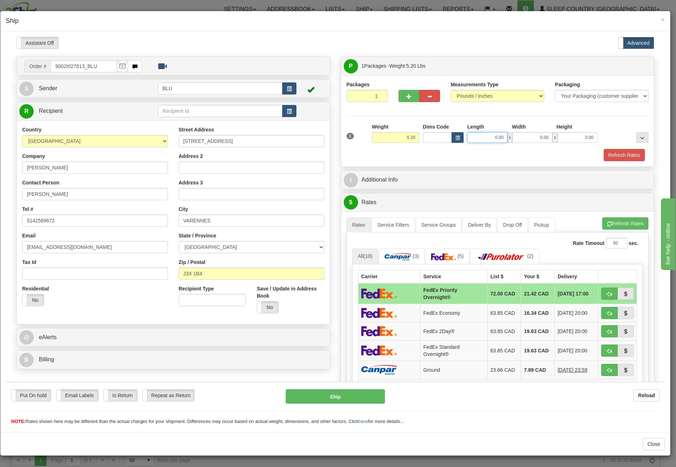
click at [480, 137] on input "0.00" at bounding box center [488, 137] width 40 height 11
click at [480, 137] on input "Length" at bounding box center [488, 137] width 40 height 11
type input "8.45"
click at [517, 136] on input "0.00" at bounding box center [533, 137] width 40 height 11
click at [517, 136] on input "Width" at bounding box center [533, 137] width 40 height 11
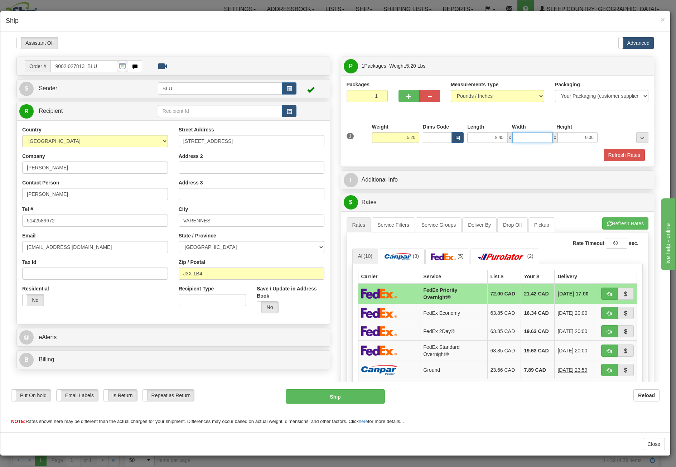
type input "8.45"
click at [577, 139] on input "0.00" at bounding box center [578, 137] width 40 height 11
click at [577, 139] on input "Height" at bounding box center [578, 137] width 40 height 11
type input "16.85"
click at [622, 152] on button "Refresh Rates" at bounding box center [624, 155] width 41 height 12
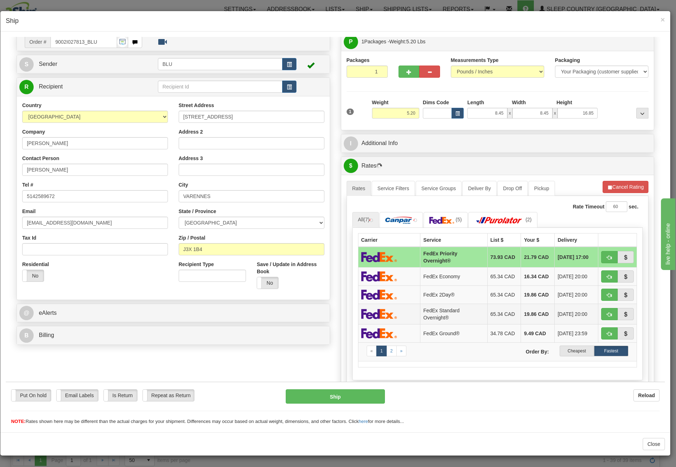
scroll to position [36, 0]
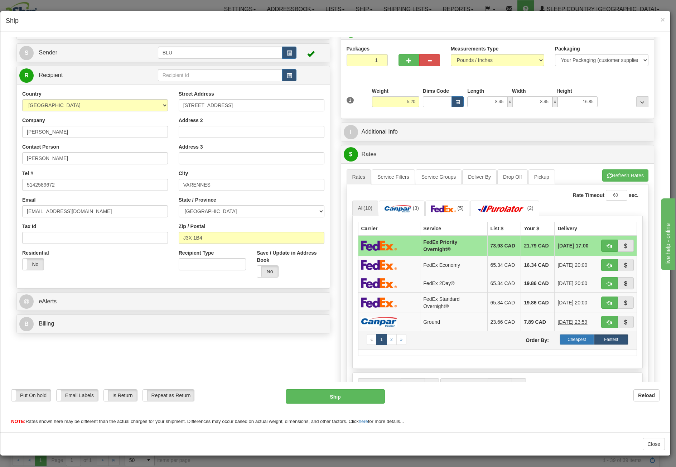
click at [565, 334] on label "Cheapest" at bounding box center [577, 339] width 34 height 11
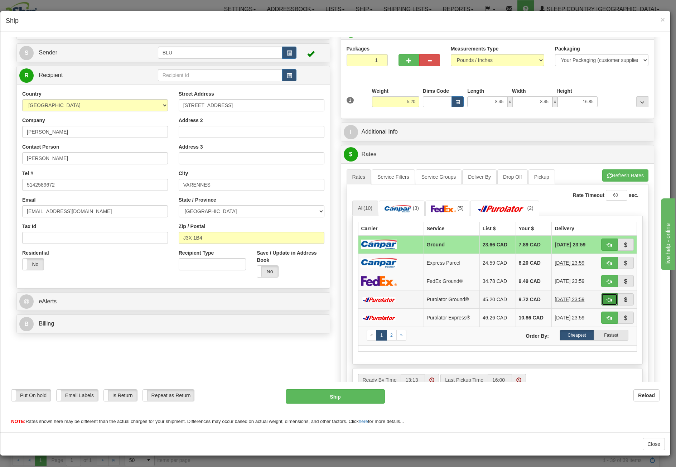
click at [607, 297] on span "button" at bounding box center [609, 299] width 5 height 5
type input "260"
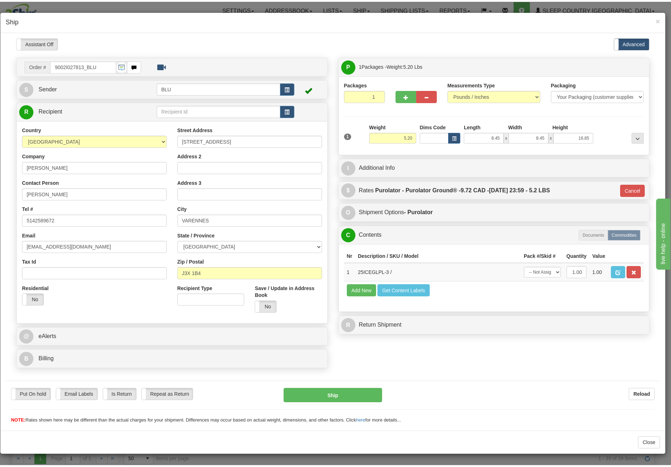
scroll to position [0, 0]
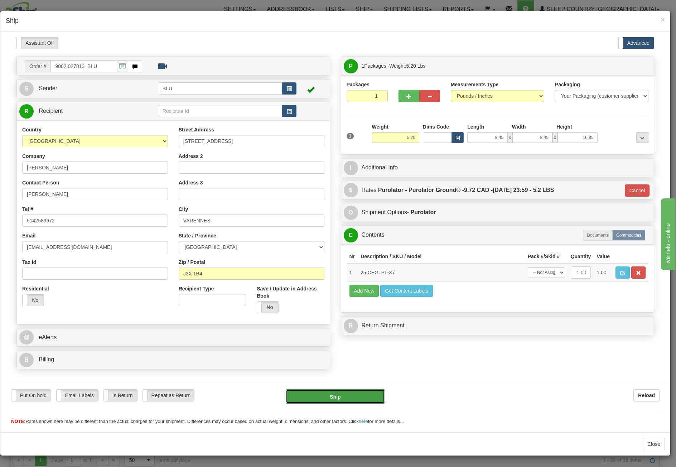
click at [351, 394] on button "Ship" at bounding box center [335, 396] width 99 height 14
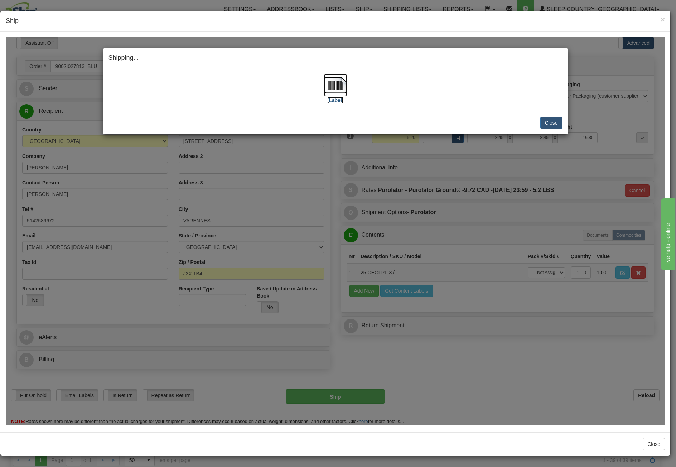
click at [335, 87] on img at bounding box center [335, 84] width 23 height 23
click at [545, 123] on button "Close" at bounding box center [552, 122] width 22 height 12
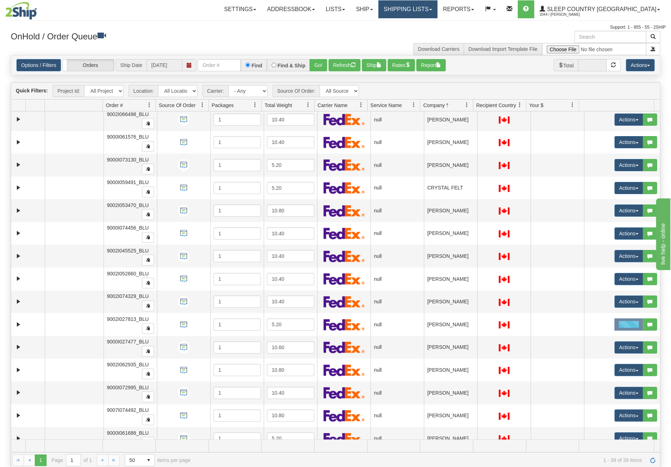
click at [437, 13] on link "Shipping lists" at bounding box center [407, 9] width 59 height 18
click at [416, 25] on span "Current Shipments" at bounding box center [395, 25] width 42 height 6
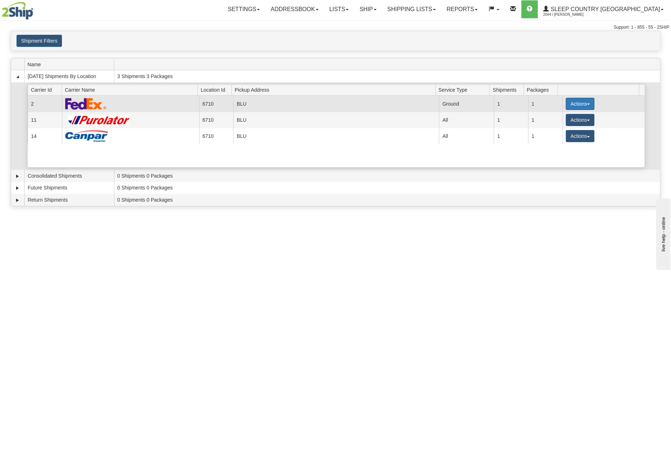
click at [580, 104] on button "Actions" at bounding box center [580, 104] width 29 height 12
click at [557, 115] on span "Details" at bounding box center [553, 117] width 19 height 5
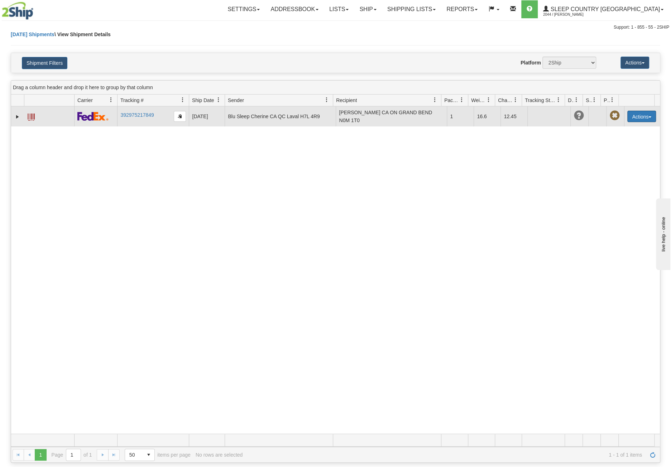
click at [639, 116] on button "Actions" at bounding box center [641, 116] width 29 height 11
click at [625, 125] on link "Edit" at bounding box center [626, 129] width 57 height 9
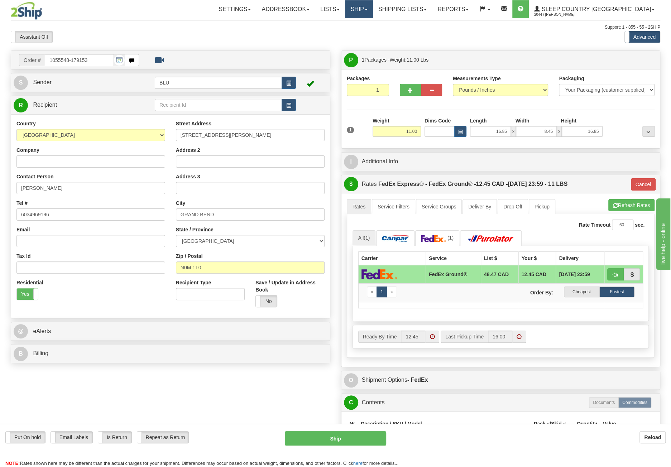
click at [373, 6] on link "Ship" at bounding box center [359, 9] width 28 height 18
click at [365, 37] on span "OnHold / Order Queue" at bounding box center [340, 35] width 51 height 6
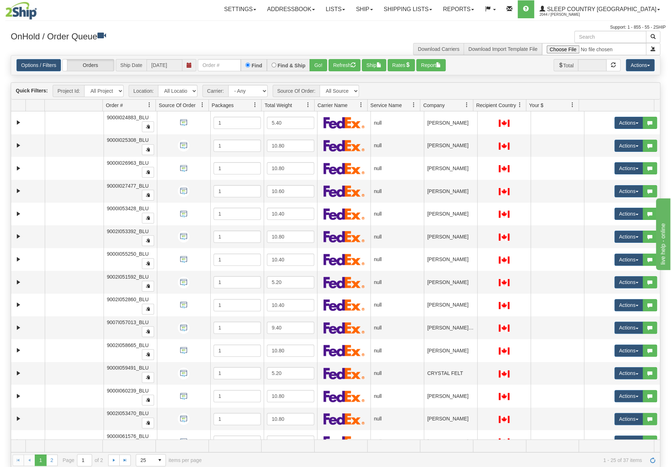
click at [463, 104] on link at bounding box center [467, 105] width 12 height 12
click at [500, 123] on span "Sort Ascending" at bounding box center [492, 120] width 37 height 7
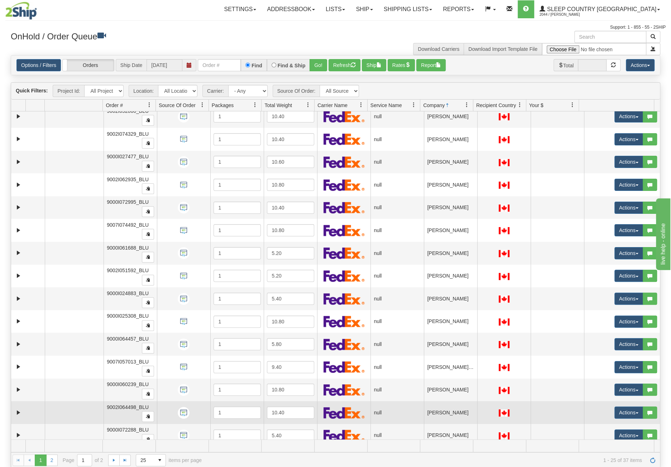
scroll to position [235, 0]
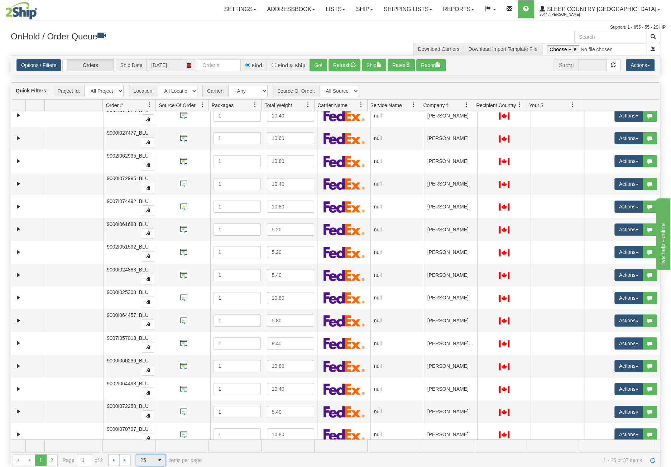
click at [155, 462] on span "select" at bounding box center [159, 460] width 11 height 11
click at [149, 437] on li "50" at bounding box center [150, 438] width 29 height 10
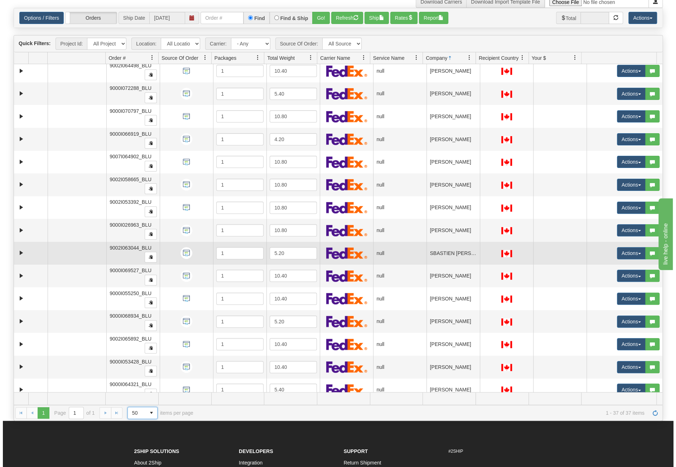
scroll to position [72, 0]
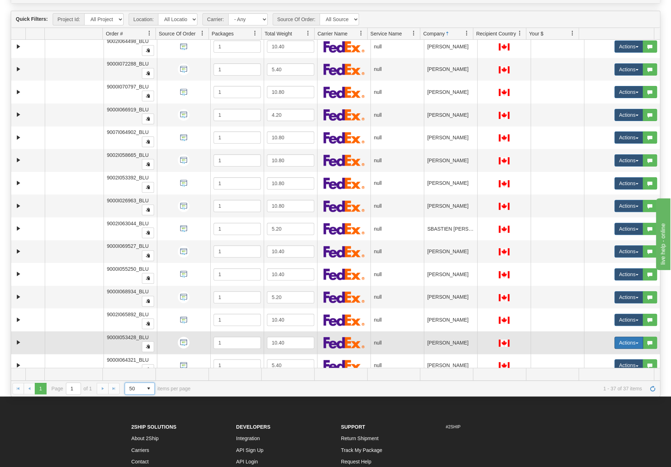
click at [628, 337] on button "Actions" at bounding box center [628, 343] width 29 height 12
click at [598, 354] on span "Open" at bounding box center [596, 357] width 17 height 6
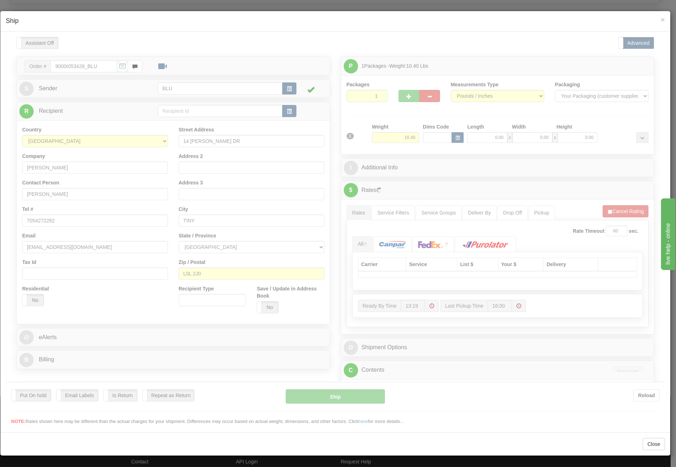
scroll to position [0, 0]
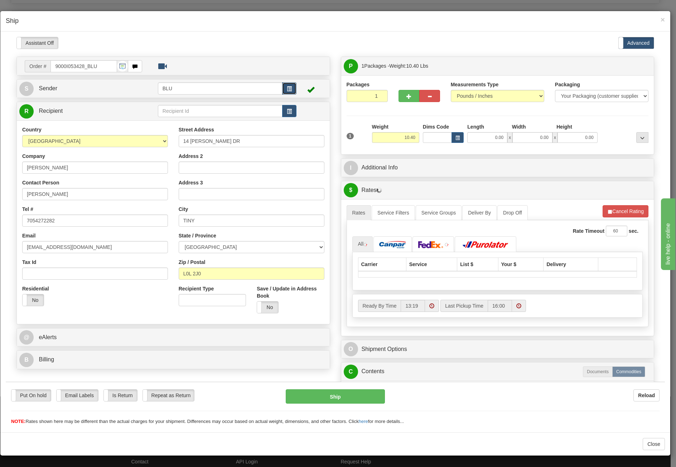
click at [289, 88] on span "button" at bounding box center [289, 88] width 5 height 5
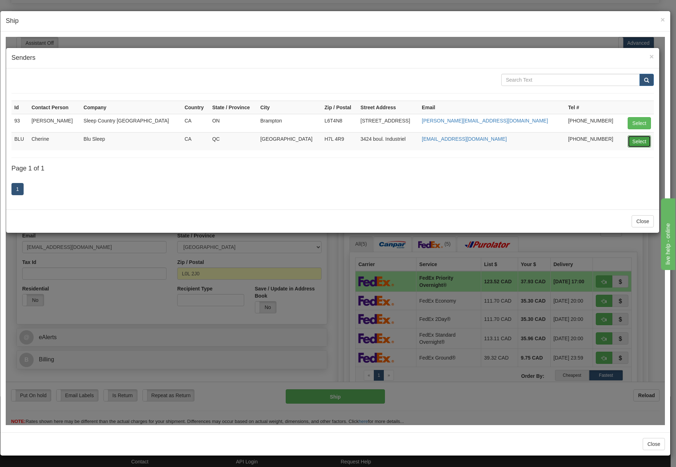
click at [638, 137] on button "Select" at bounding box center [639, 141] width 23 height 12
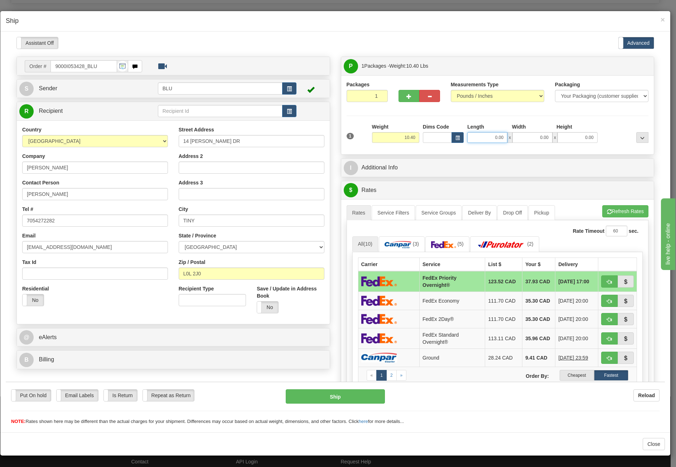
click at [472, 134] on input "0.00" at bounding box center [488, 137] width 40 height 11
click at [472, 134] on input "Length" at bounding box center [488, 137] width 40 height 11
type input "16.85"
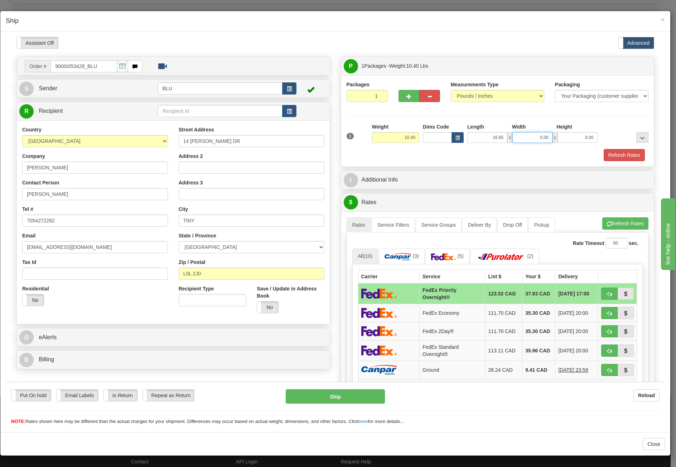
click at [521, 137] on input "0.00" at bounding box center [533, 137] width 40 height 11
click at [521, 137] on input "Width" at bounding box center [533, 137] width 40 height 11
type input "0.00"
click at [561, 135] on input "0.00" at bounding box center [578, 137] width 40 height 11
click at [561, 135] on input "Height" at bounding box center [578, 137] width 40 height 11
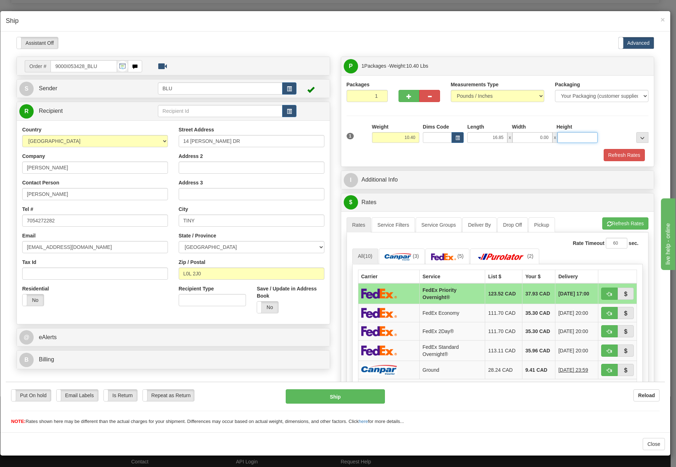
type input "16.85"
drag, startPoint x: 579, startPoint y: 137, endPoint x: 609, endPoint y: 136, distance: 30.5
click at [609, 136] on div "1 Weight 10.40 Dims Code x x" at bounding box center [498, 135] width 306 height 25
click at [583, 136] on input "Height" at bounding box center [578, 137] width 40 height 11
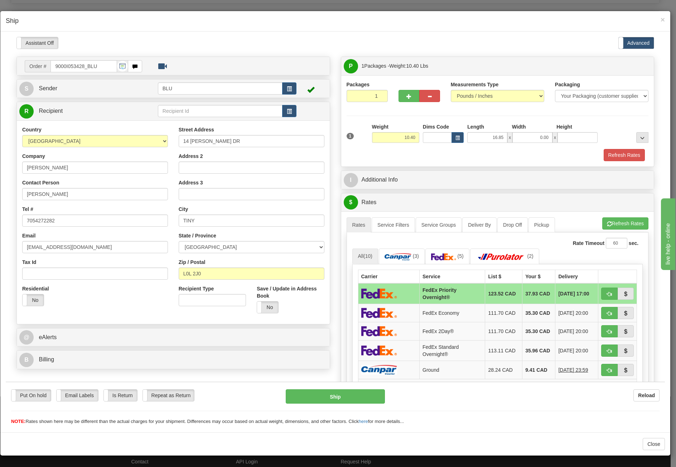
type input "0.00"
click at [523, 151] on div "Refresh Rates" at bounding box center [498, 155] width 306 height 12
click at [585, 133] on input "0.00" at bounding box center [578, 137] width 40 height 11
click at [585, 133] on input "Height" at bounding box center [578, 137] width 40 height 11
type input "16.85"
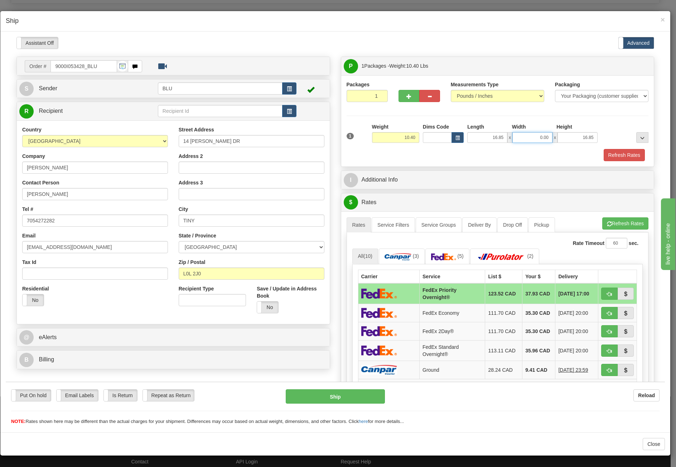
click at [527, 138] on input "0.00" at bounding box center [533, 137] width 40 height 11
click at [527, 138] on input "Width" at bounding box center [533, 137] width 40 height 11
type input "8.45"
click at [614, 153] on button "Refresh Rates" at bounding box center [624, 155] width 41 height 12
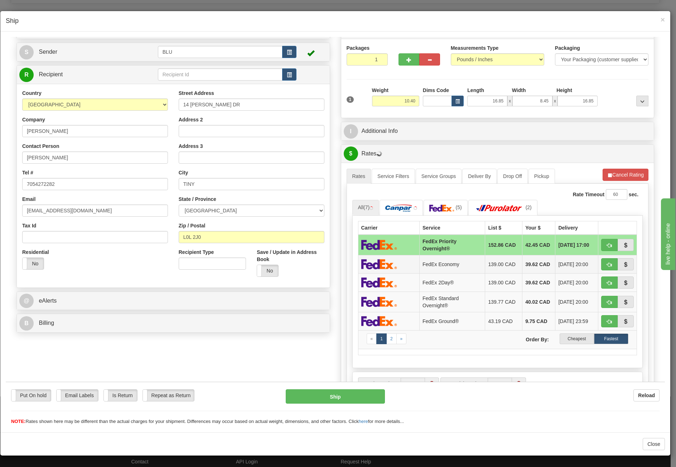
scroll to position [72, 0]
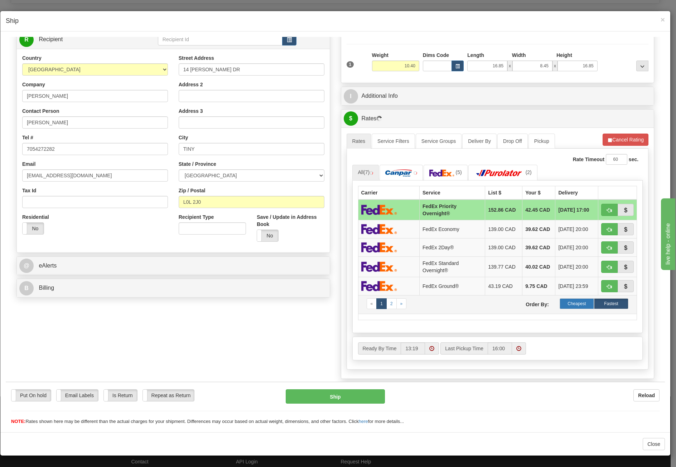
click at [579, 299] on label "Cheapest" at bounding box center [577, 303] width 34 height 11
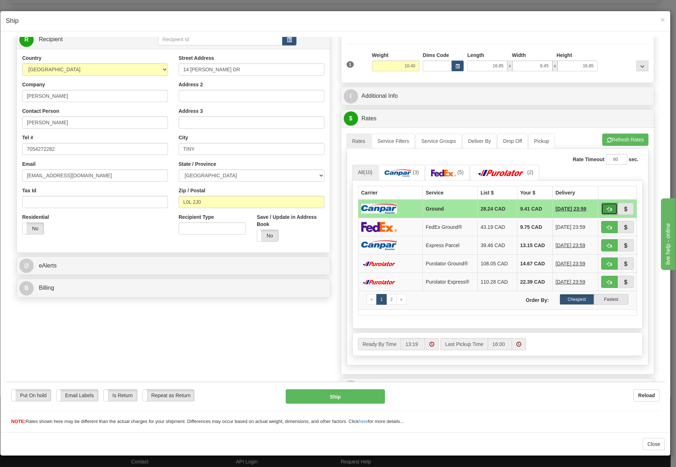
click at [607, 207] on button "button" at bounding box center [609, 208] width 16 height 12
type input "1"
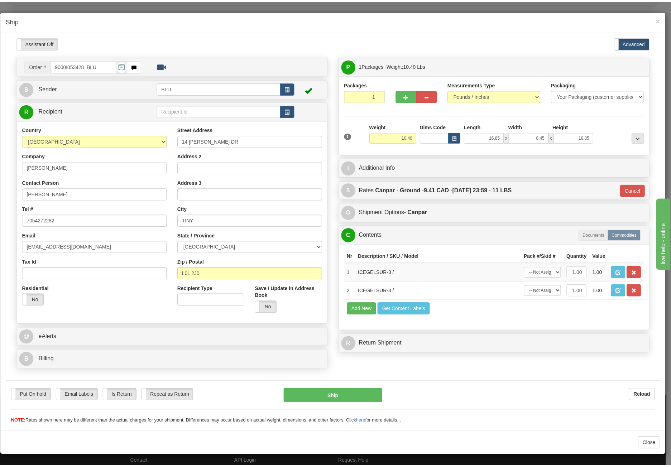
scroll to position [0, 0]
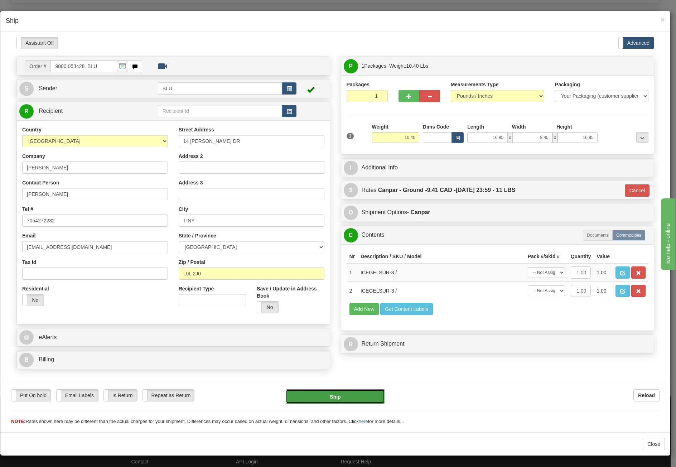
click at [360, 397] on button "Ship" at bounding box center [335, 396] width 99 height 14
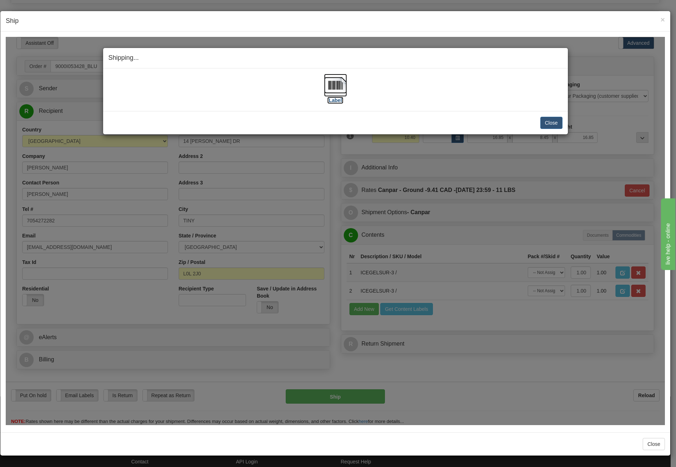
click at [339, 85] on img at bounding box center [335, 84] width 23 height 23
click at [552, 124] on button "Close" at bounding box center [552, 122] width 22 height 12
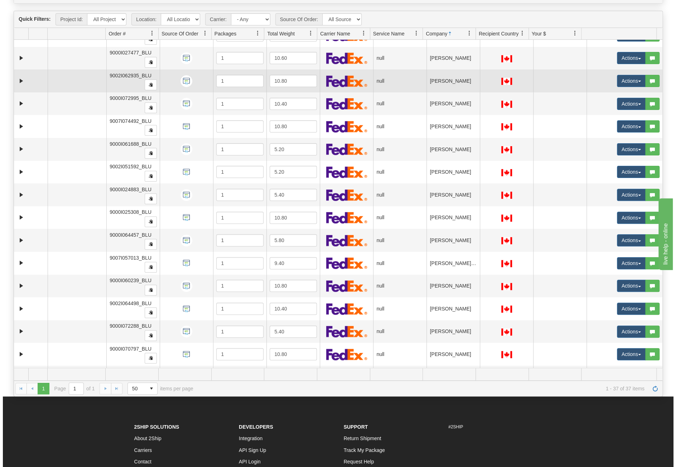
scroll to position [219, 0]
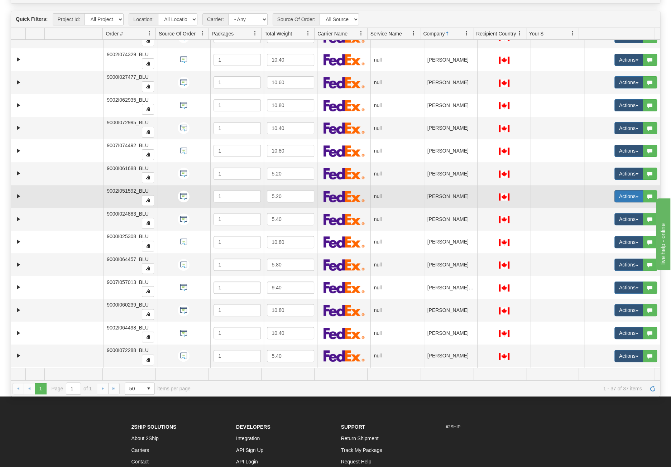
click at [623, 192] on button "Actions" at bounding box center [628, 196] width 29 height 12
click at [605, 205] on link "Open" at bounding box center [612, 209] width 62 height 9
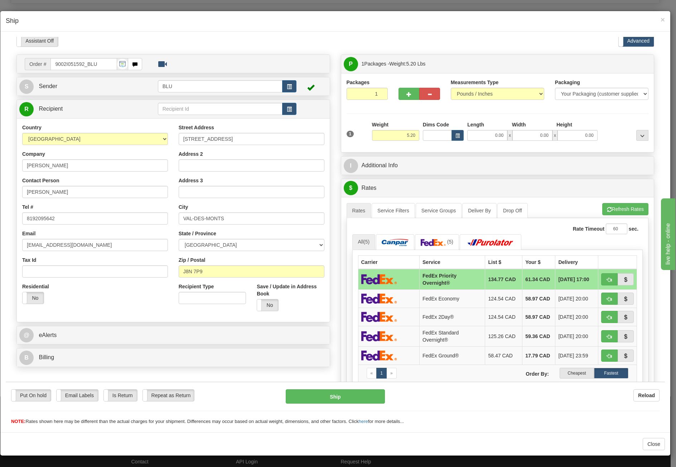
scroll to position [0, 0]
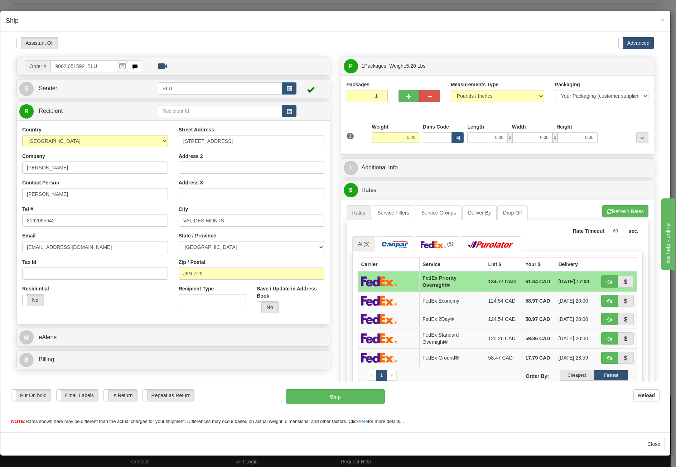
click at [297, 90] on td at bounding box center [312, 88] width 31 height 15
click at [292, 90] on button "button" at bounding box center [289, 88] width 14 height 12
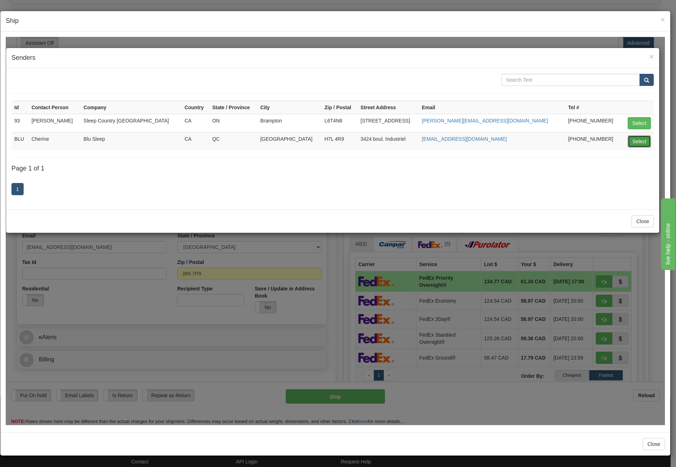
click at [637, 140] on button "Select" at bounding box center [639, 141] width 23 height 12
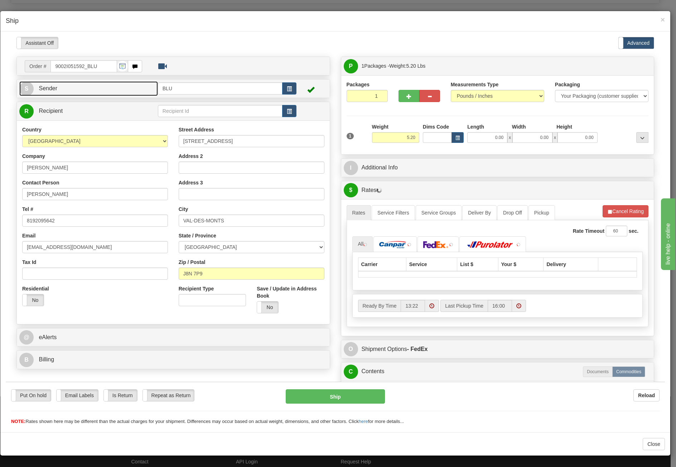
click at [103, 94] on link "S Sender" at bounding box center [88, 88] width 139 height 15
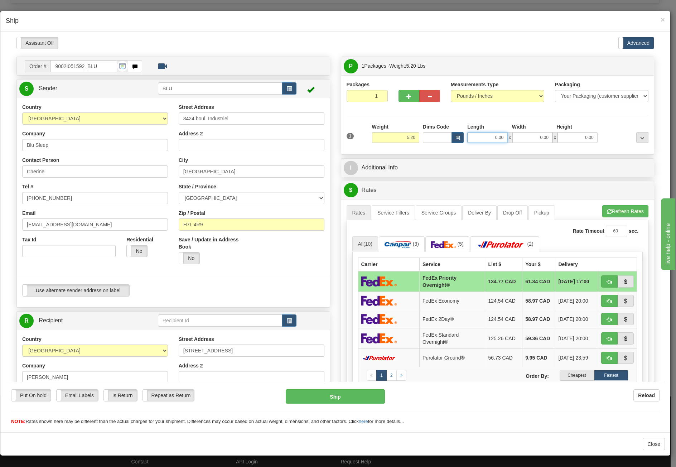
click at [484, 136] on input "0.00" at bounding box center [488, 137] width 40 height 11
click at [484, 136] on input "Length" at bounding box center [488, 137] width 40 height 11
type input "8.00"
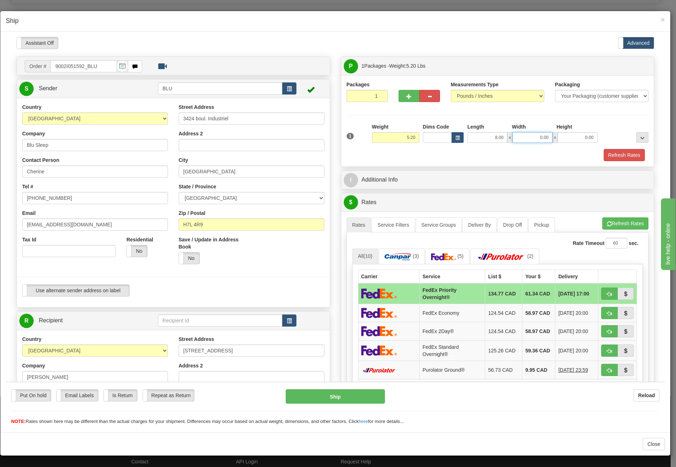
click at [531, 135] on input "0.00" at bounding box center [533, 137] width 40 height 11
click at [531, 135] on input "Width" at bounding box center [533, 137] width 40 height 11
type input "8.45"
click at [582, 135] on input "0.00" at bounding box center [578, 137] width 40 height 11
click at [582, 135] on input "Height" at bounding box center [578, 137] width 40 height 11
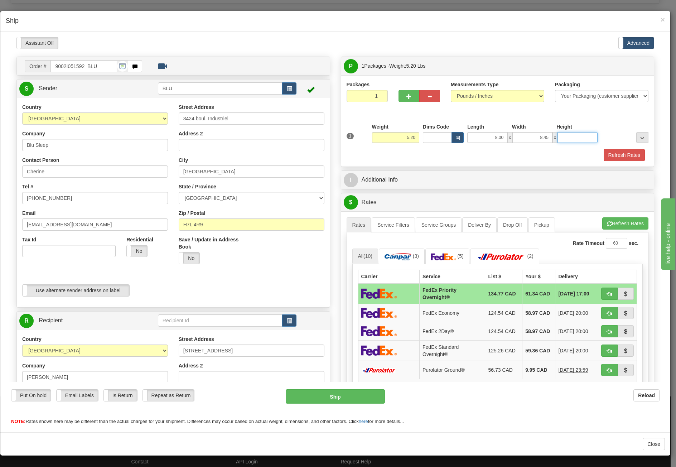
type input "16.85"
click at [485, 136] on input "8.00" at bounding box center [488, 137] width 40 height 11
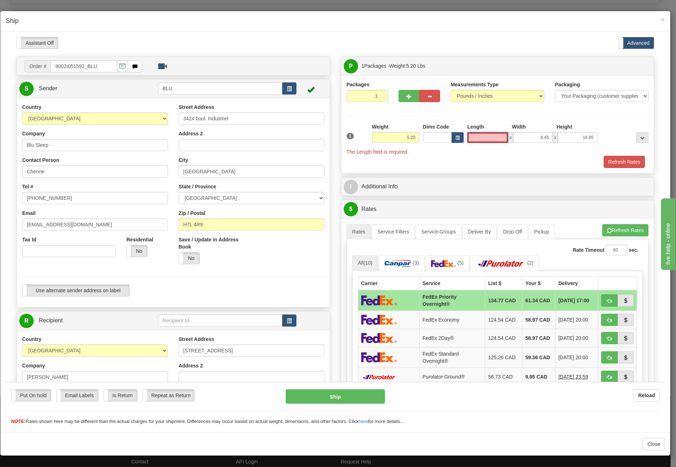
click at [491, 140] on input "Length" at bounding box center [488, 137] width 41 height 11
type input "8.45"
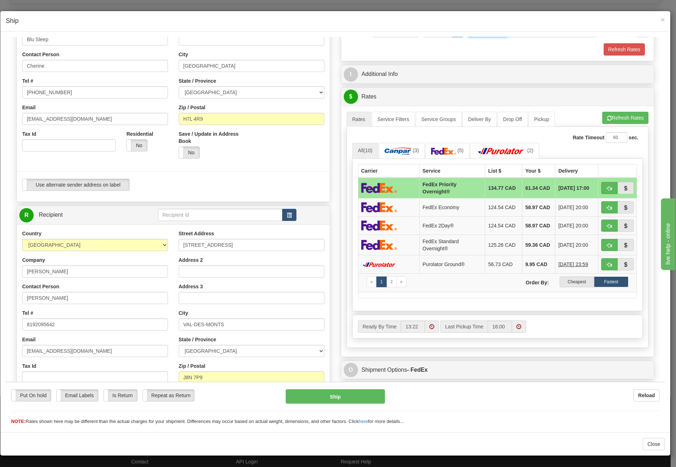
scroll to position [101, 0]
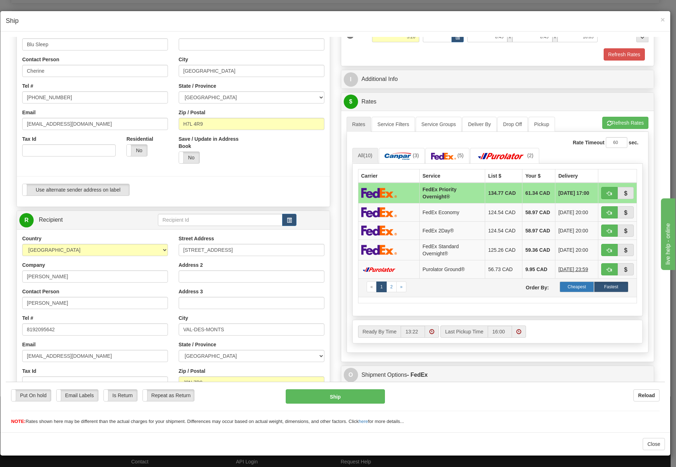
click at [571, 284] on label "Cheapest" at bounding box center [577, 286] width 34 height 11
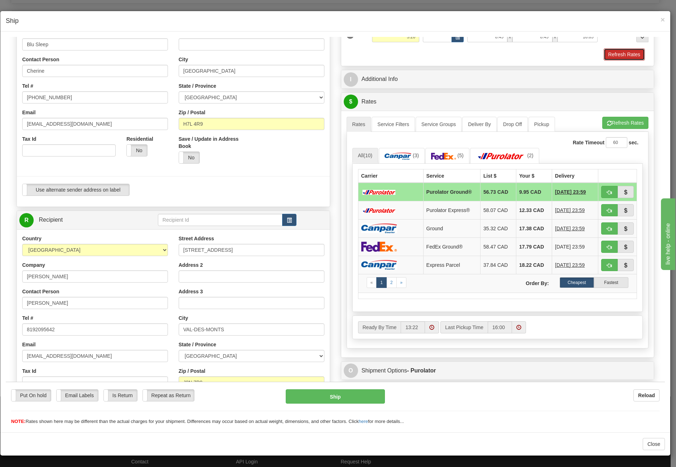
click at [618, 54] on button "Refresh Rates" at bounding box center [624, 54] width 41 height 12
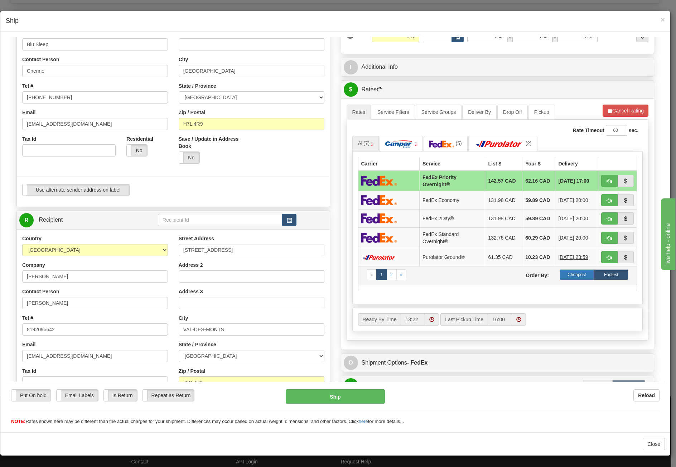
click at [570, 269] on label "Cheapest" at bounding box center [577, 274] width 34 height 11
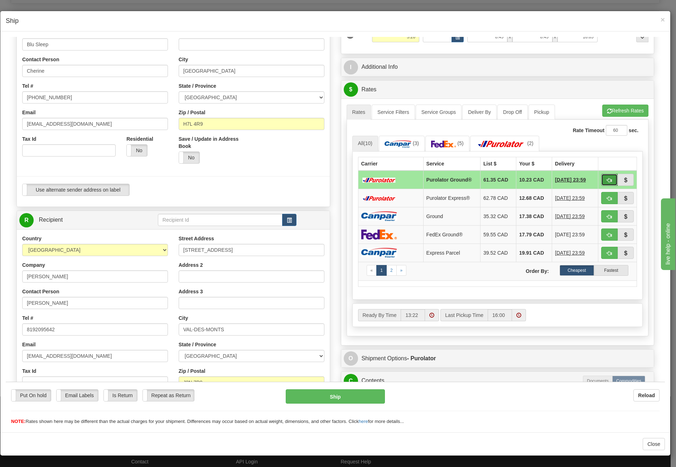
click at [607, 178] on span "button" at bounding box center [609, 180] width 5 height 5
type input "260"
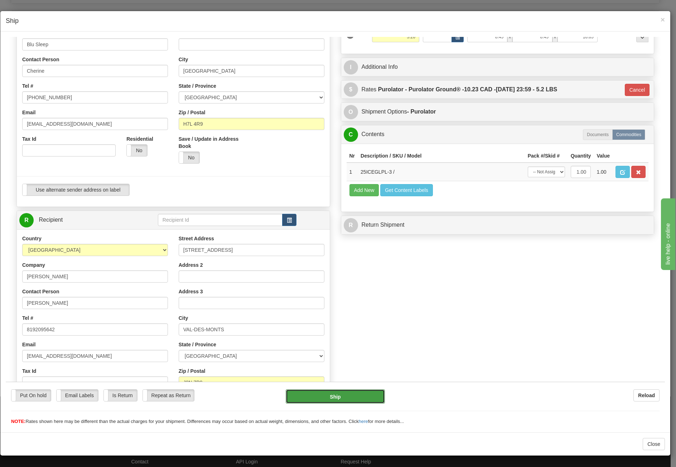
click at [345, 399] on button "Ship" at bounding box center [335, 396] width 99 height 14
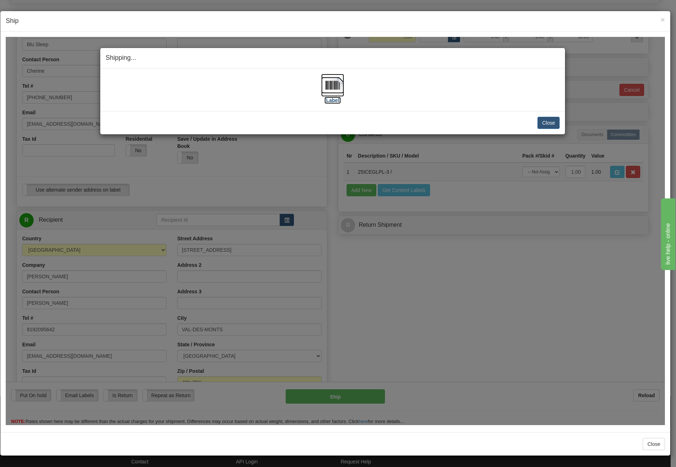
click at [341, 80] on img at bounding box center [332, 84] width 23 height 23
click at [546, 119] on button "Close" at bounding box center [549, 122] width 22 height 12
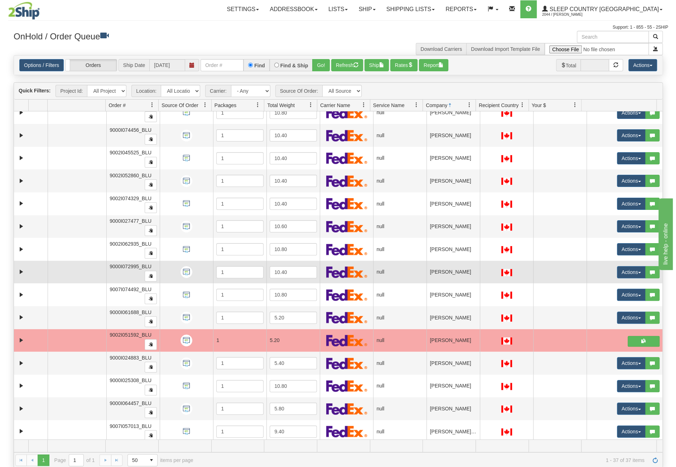
scroll to position [143, 0]
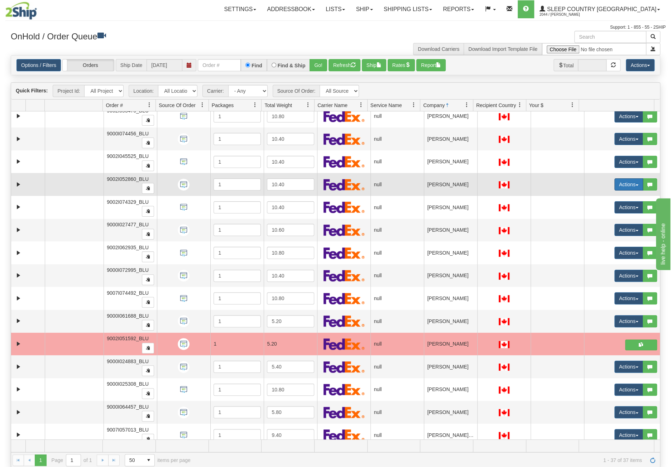
click at [618, 180] on button "Actions" at bounding box center [628, 184] width 29 height 12
click at [609, 194] on link "Open" at bounding box center [612, 197] width 62 height 9
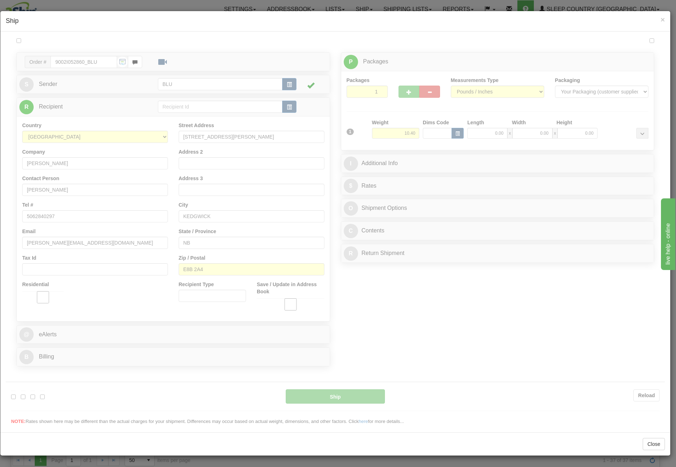
scroll to position [0, 0]
type input "13:27"
type input "16:00"
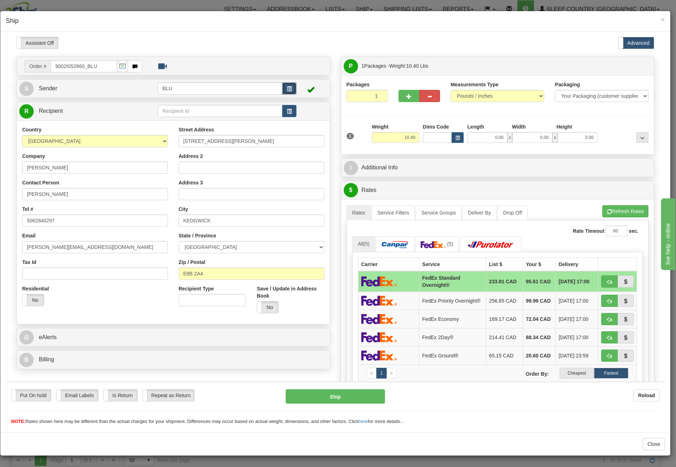
click at [288, 86] on span "button" at bounding box center [289, 88] width 5 height 5
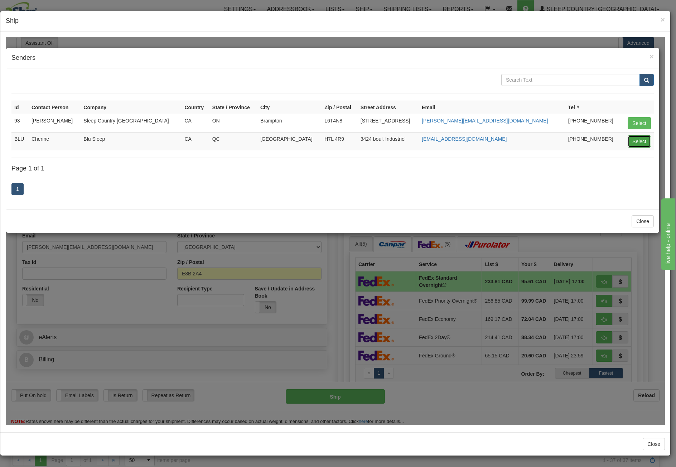
click at [638, 139] on button "Select" at bounding box center [639, 141] width 23 height 12
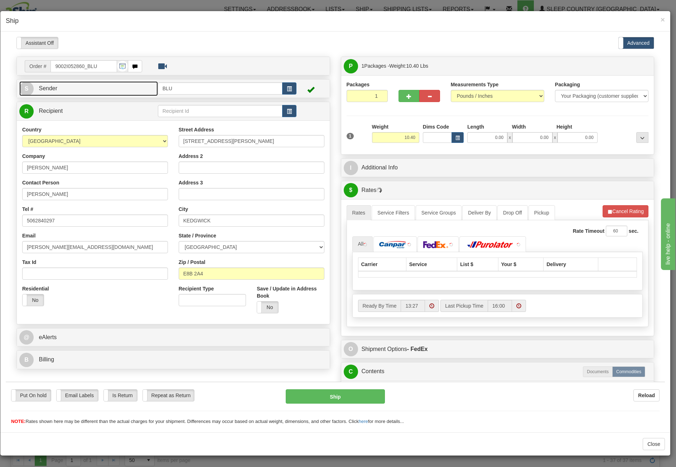
click at [115, 89] on link "S Sender" at bounding box center [88, 88] width 139 height 15
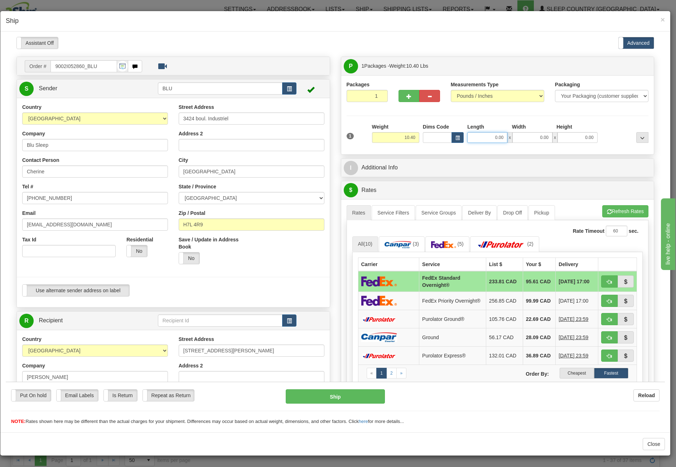
click at [473, 137] on input "0.00" at bounding box center [488, 137] width 40 height 11
click at [473, 137] on input "Length" at bounding box center [488, 137] width 40 height 11
type input "16.85"
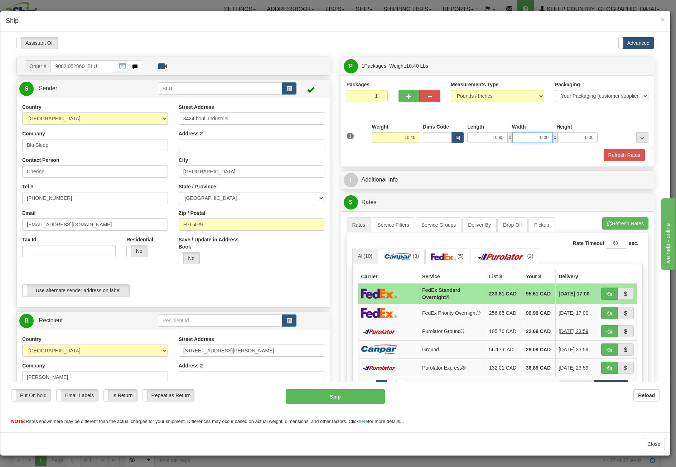
click at [522, 136] on input "0.00" at bounding box center [533, 137] width 40 height 11
click at [522, 136] on input "Width" at bounding box center [533, 137] width 40 height 11
type input "8.45"
click at [576, 138] on input "0.00" at bounding box center [578, 137] width 40 height 11
click at [576, 138] on input "Height" at bounding box center [578, 137] width 40 height 11
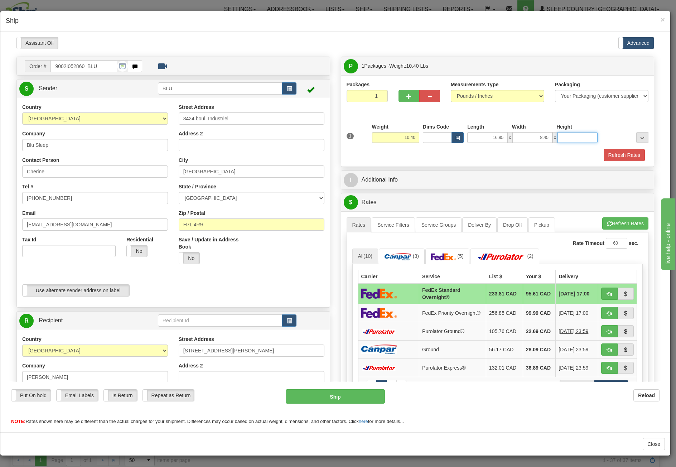
type input "16.85"
click at [606, 152] on button "Refresh Rates" at bounding box center [624, 155] width 41 height 12
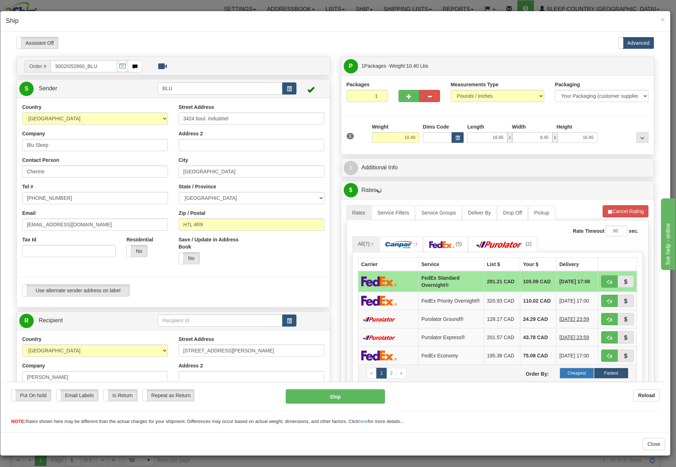
click at [574, 374] on label "Cheapest" at bounding box center [577, 373] width 34 height 11
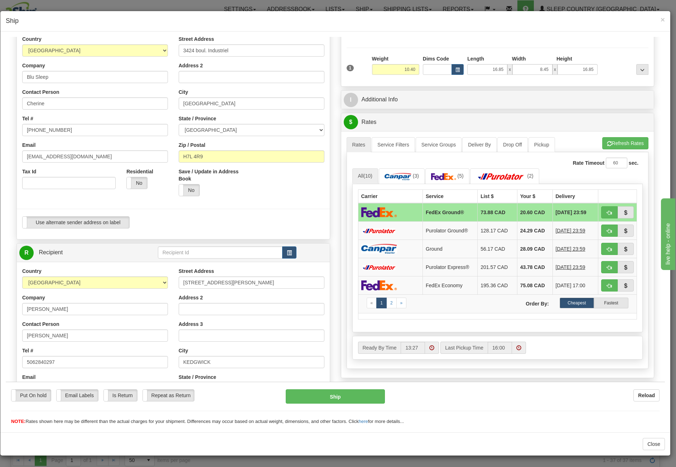
scroll to position [72, 0]
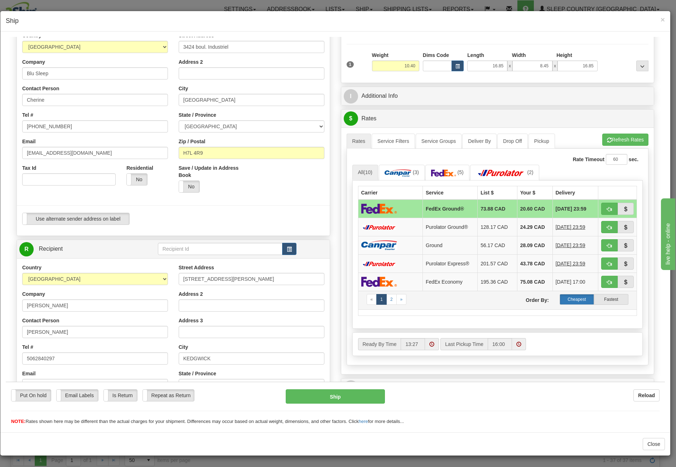
click at [566, 295] on label "Cheapest" at bounding box center [577, 299] width 34 height 11
click at [607, 207] on span "button" at bounding box center [609, 209] width 5 height 5
type input "92"
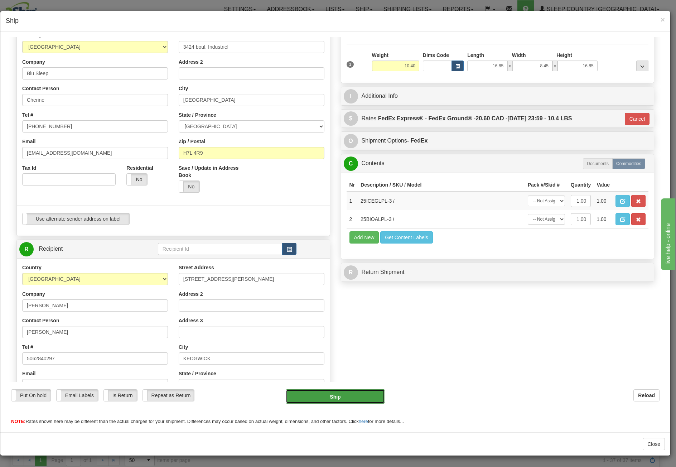
click at [323, 399] on button "Ship" at bounding box center [335, 396] width 99 height 14
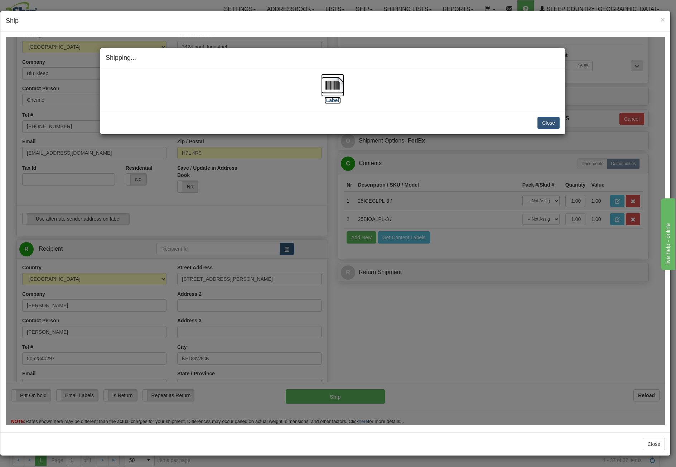
click at [333, 82] on img at bounding box center [332, 84] width 23 height 23
click at [546, 122] on button "Close" at bounding box center [549, 122] width 22 height 12
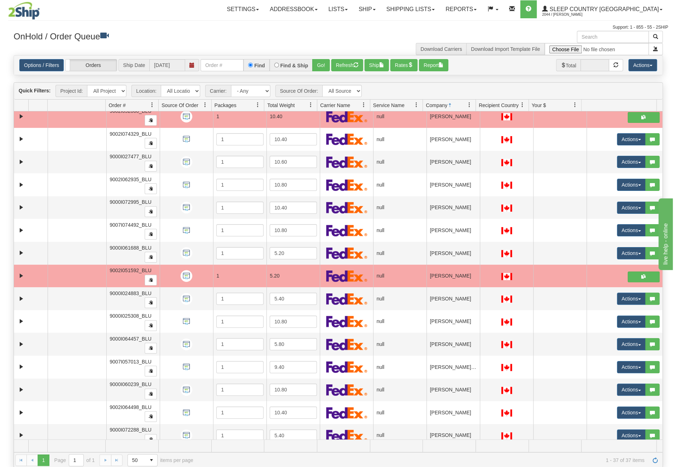
scroll to position [251, 0]
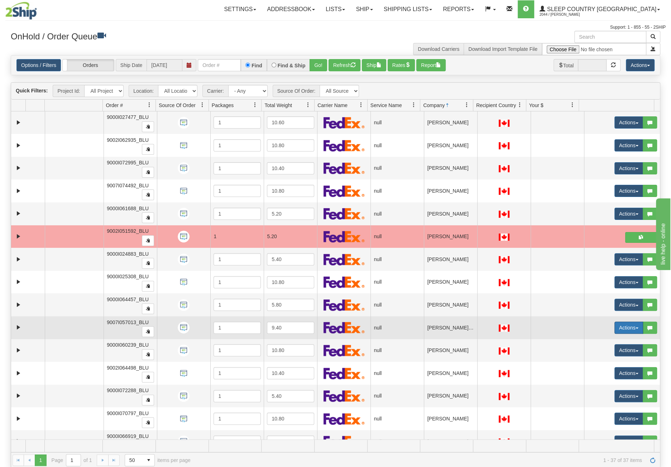
click at [618, 324] on button "Actions" at bounding box center [628, 328] width 29 height 12
click at [597, 338] on link "Open" at bounding box center [612, 341] width 62 height 9
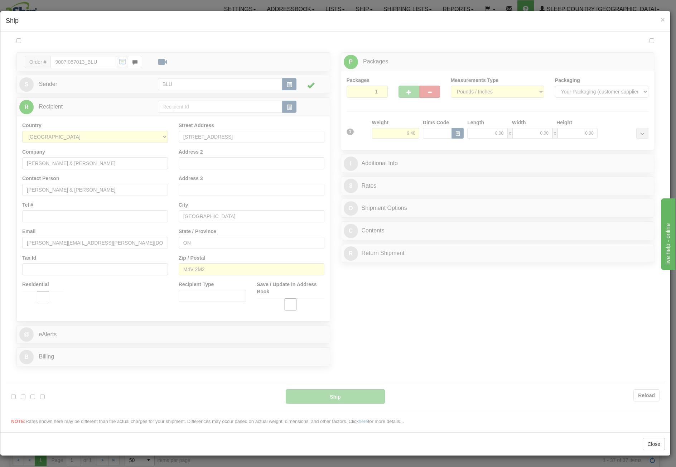
scroll to position [0, 0]
type input "13:33"
type input "16:00"
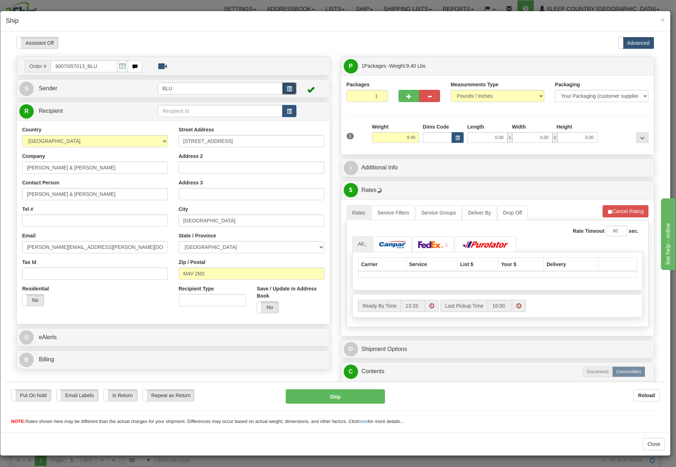
click at [284, 87] on button "button" at bounding box center [289, 88] width 14 height 12
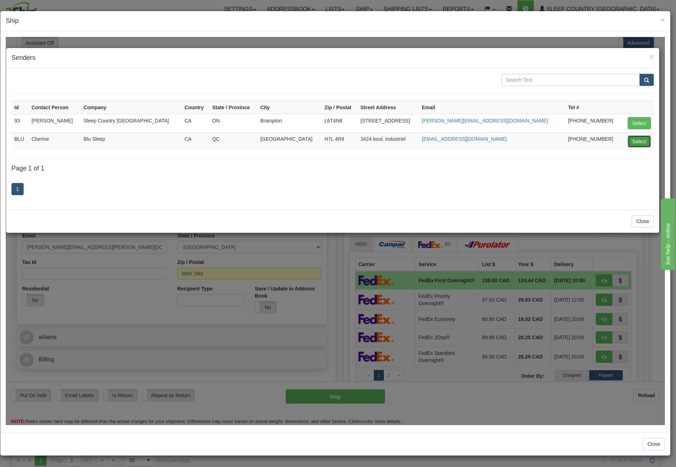
click at [641, 143] on button "Select" at bounding box center [639, 141] width 23 height 12
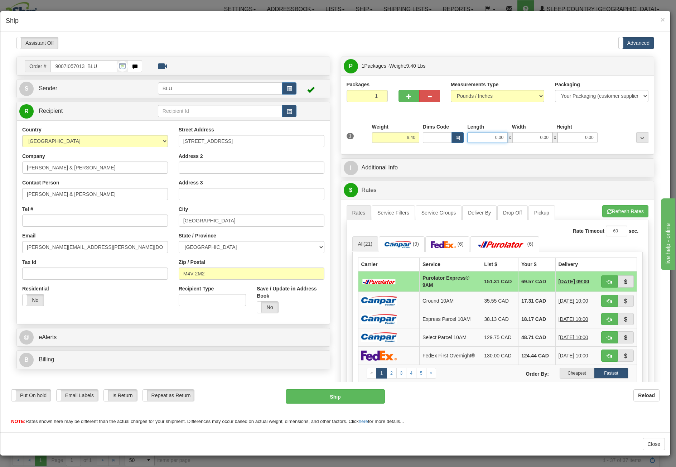
click at [484, 139] on input "0.00" at bounding box center [488, 137] width 40 height 11
click at [484, 139] on input "Length" at bounding box center [488, 137] width 40 height 11
click at [475, 134] on input "Length" at bounding box center [488, 137] width 40 height 11
type input "16.85"
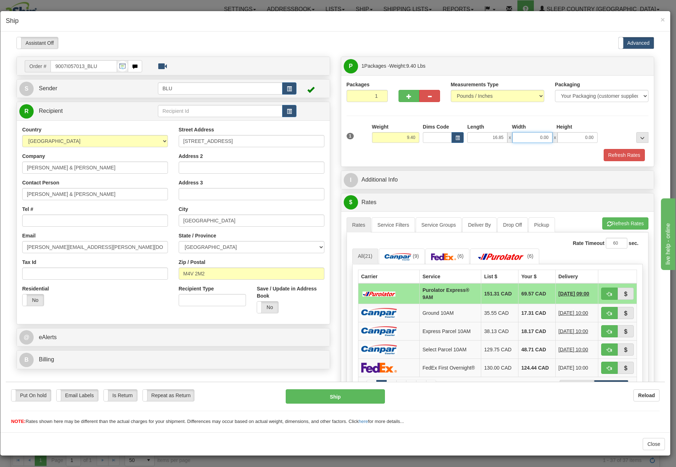
click at [528, 140] on input "0.00" at bounding box center [533, 137] width 40 height 11
click at [528, 140] on input "Width" at bounding box center [533, 137] width 40 height 11
type input "8.45"
click at [571, 139] on input "0.00" at bounding box center [578, 137] width 40 height 11
click at [571, 139] on input "Height" at bounding box center [578, 137] width 40 height 11
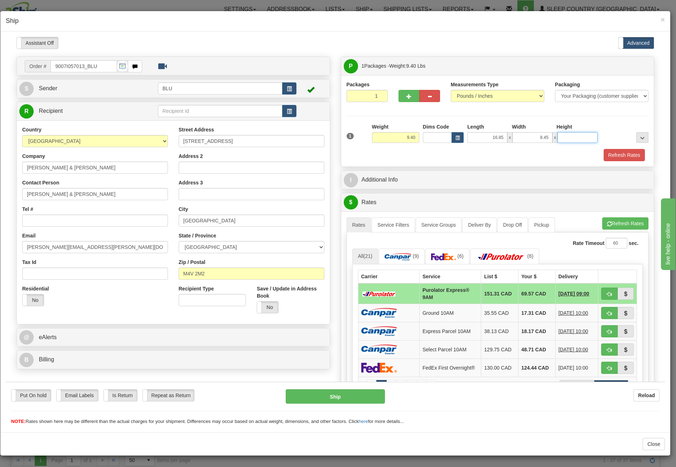
type input "16.85"
click at [607, 154] on button "Refresh Rates" at bounding box center [624, 155] width 41 height 12
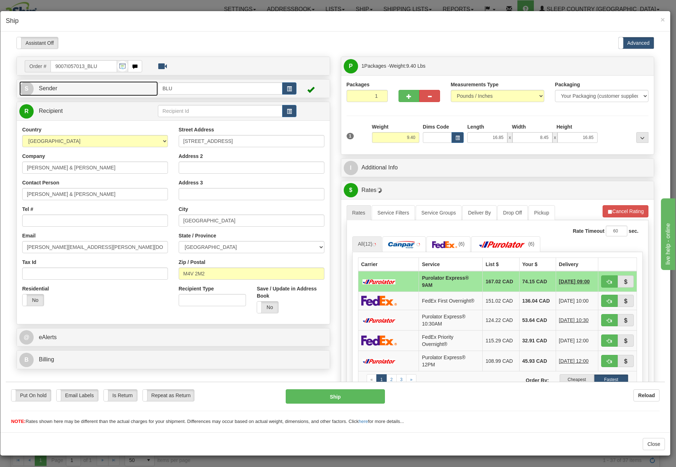
click at [124, 91] on link "S Sender" at bounding box center [88, 88] width 139 height 15
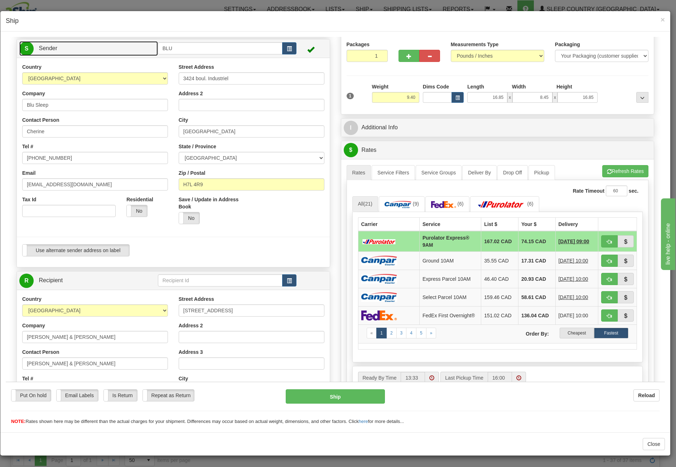
scroll to position [72, 0]
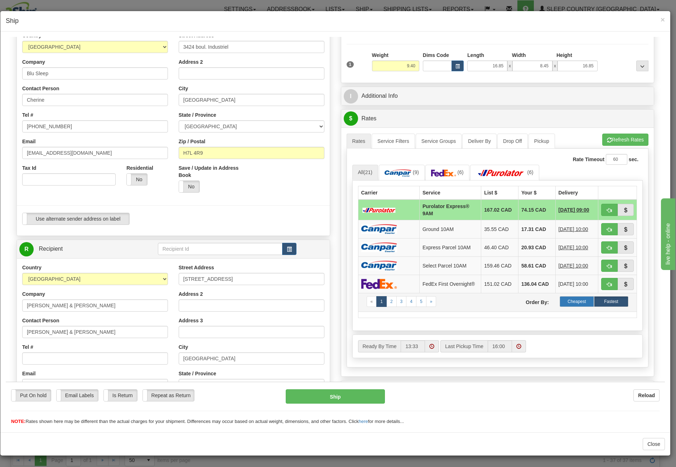
click at [574, 302] on label "Cheapest" at bounding box center [577, 301] width 34 height 11
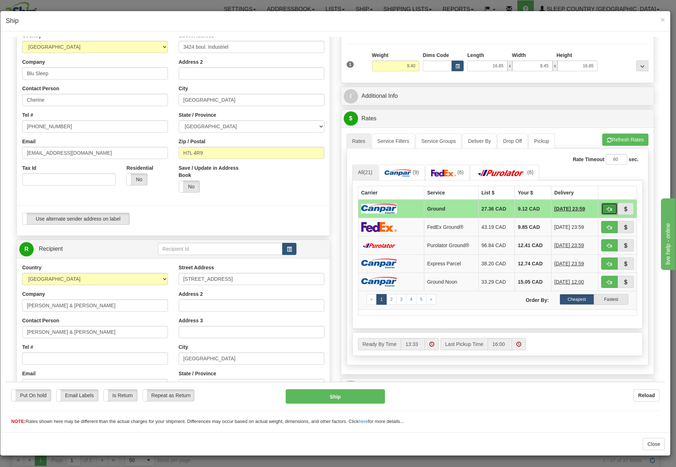
click at [607, 208] on span "button" at bounding box center [609, 209] width 5 height 5
type input "1"
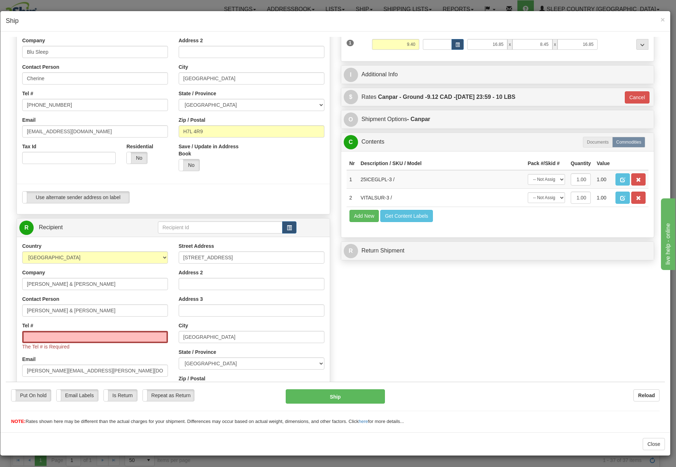
scroll to position [143, 0]
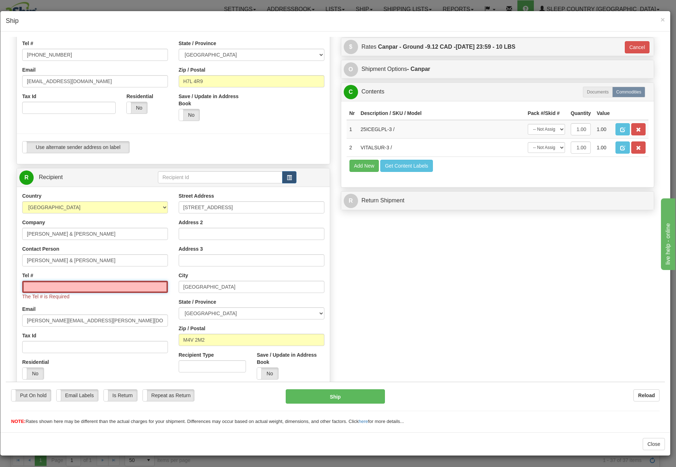
click at [84, 283] on input "Tel #" at bounding box center [95, 287] width 146 height 12
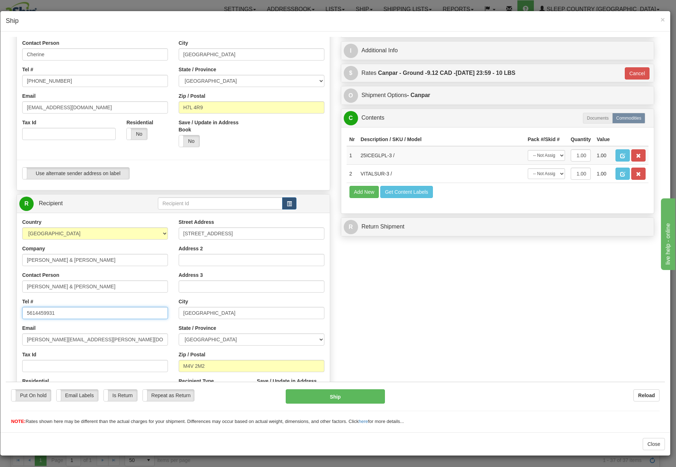
scroll to position [193, 0]
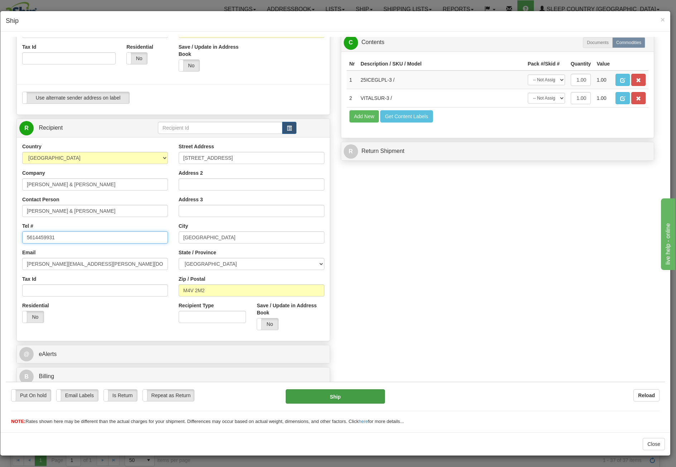
type input "5614459931"
click at [336, 395] on button "Ship" at bounding box center [335, 396] width 99 height 14
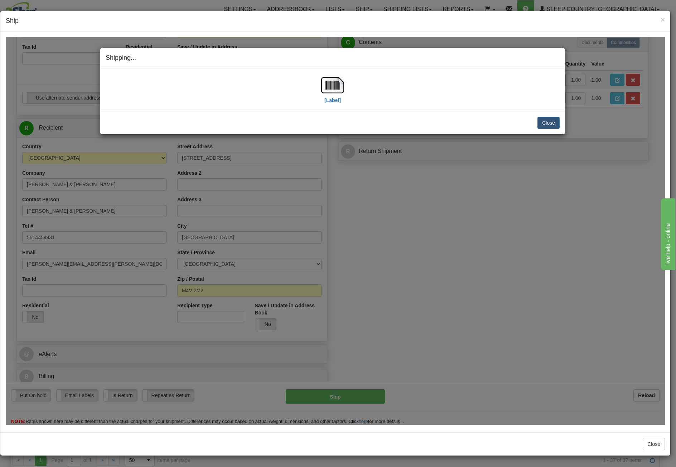
click at [321, 82] on div "[Label]" at bounding box center [333, 89] width 454 height 32
click at [332, 83] on img at bounding box center [332, 84] width 23 height 23
click at [544, 121] on button "Close" at bounding box center [549, 122] width 22 height 12
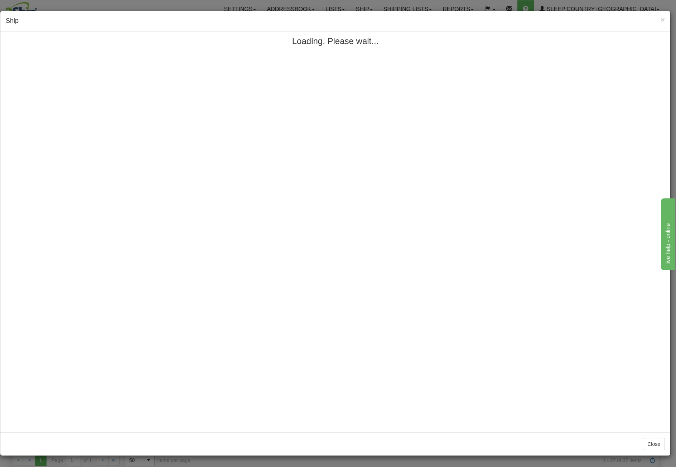
scroll to position [0, 0]
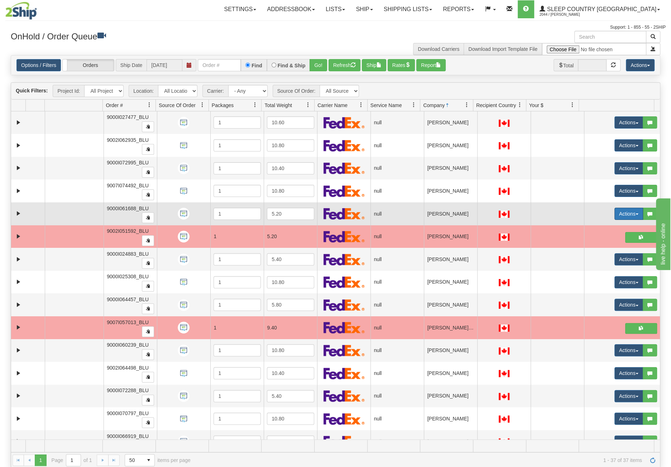
click at [625, 209] on button "Actions" at bounding box center [628, 214] width 29 height 12
click at [589, 225] on span "Open" at bounding box center [596, 228] width 17 height 6
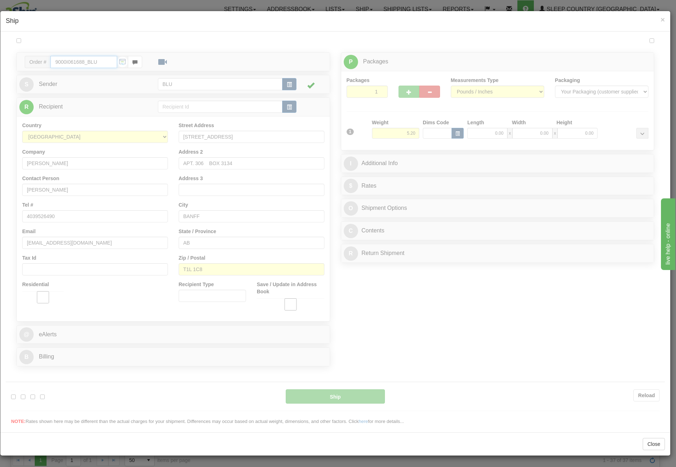
type input "13:39"
type input "16:00"
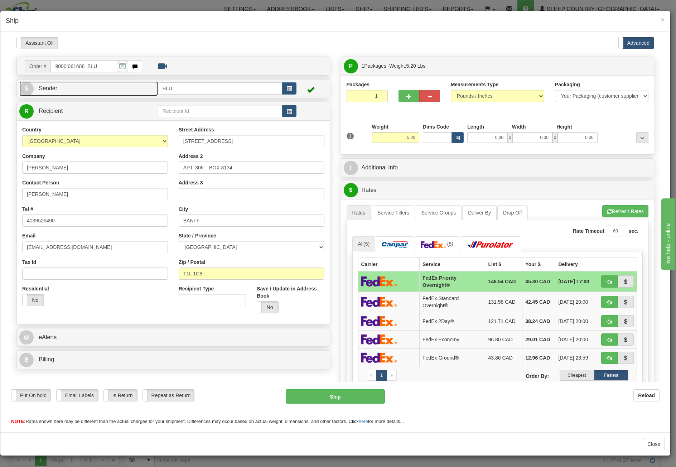
click at [123, 87] on link "S Sender" at bounding box center [88, 88] width 139 height 15
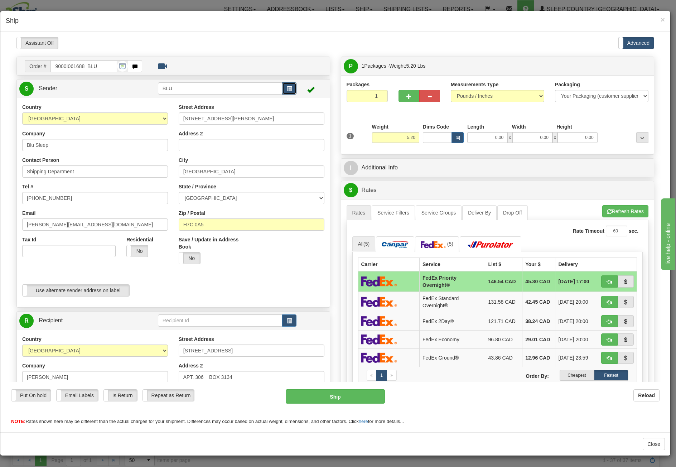
click at [289, 91] on button "button" at bounding box center [289, 88] width 14 height 12
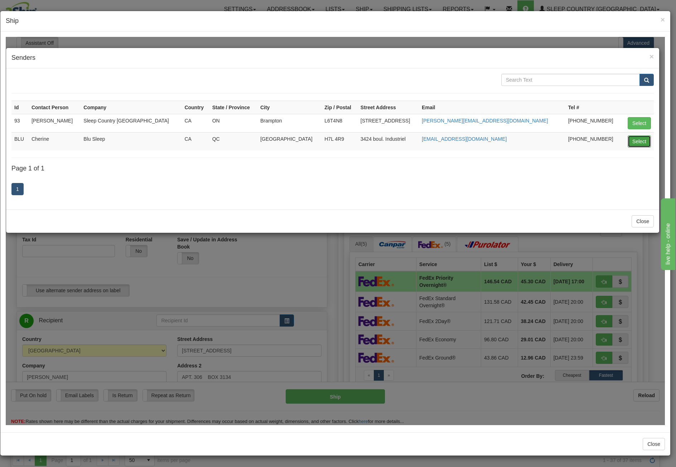
click at [641, 144] on button "Select" at bounding box center [639, 141] width 23 height 12
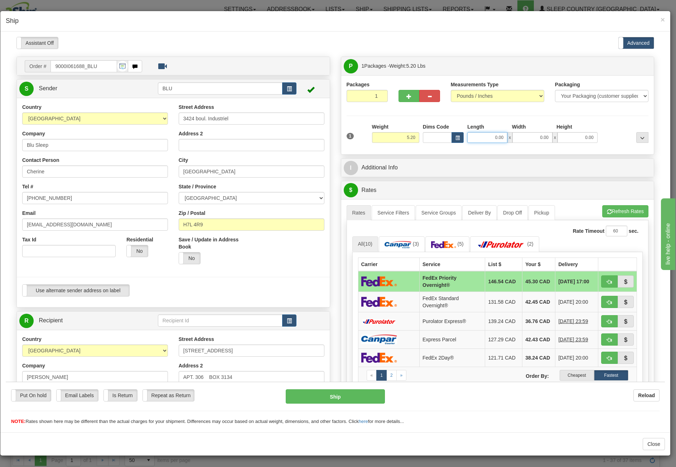
click at [489, 133] on input "0.00" at bounding box center [488, 137] width 40 height 11
click at [489, 133] on input "Length" at bounding box center [488, 137] width 40 height 11
type input "8.00"
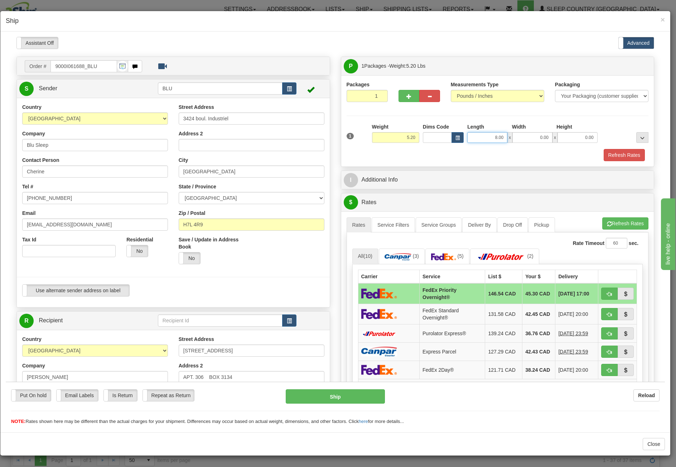
drag, startPoint x: 489, startPoint y: 138, endPoint x: 508, endPoint y: 139, distance: 19.0
click at [508, 139] on div "8.00 x 0.00 x 0.00" at bounding box center [533, 137] width 130 height 11
click at [500, 135] on input "Length" at bounding box center [488, 137] width 40 height 11
type input "8.45"
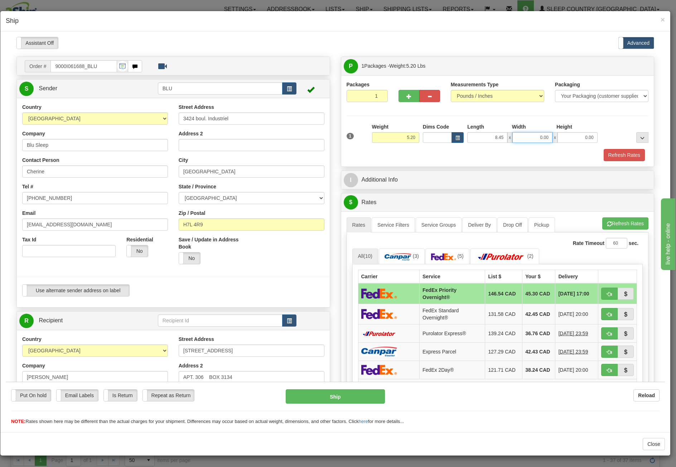
click at [523, 137] on input "0.00" at bounding box center [533, 137] width 40 height 11
click at [523, 137] on input "Width" at bounding box center [533, 137] width 40 height 11
type input "8.45"
click at [573, 137] on input "0.00" at bounding box center [578, 137] width 40 height 11
click at [573, 137] on input "Height" at bounding box center [578, 137] width 40 height 11
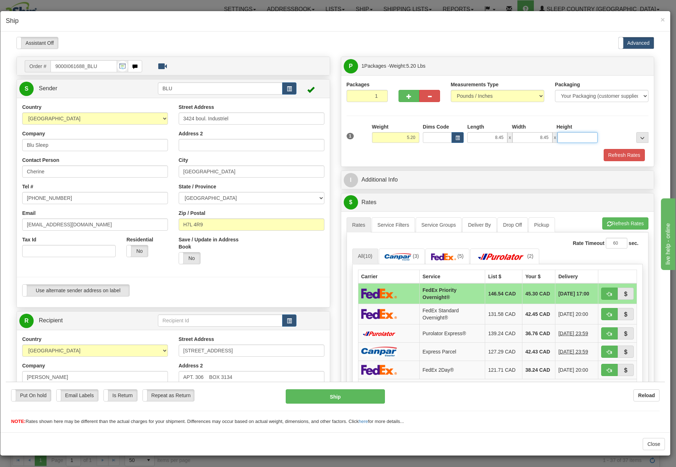
type input "16.85"
click at [622, 158] on button "Refresh Rates" at bounding box center [624, 155] width 41 height 12
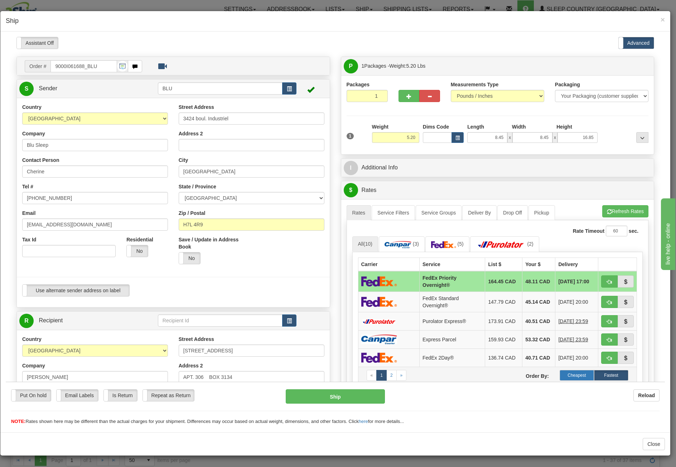
click at [570, 371] on label "Cheapest" at bounding box center [577, 375] width 34 height 11
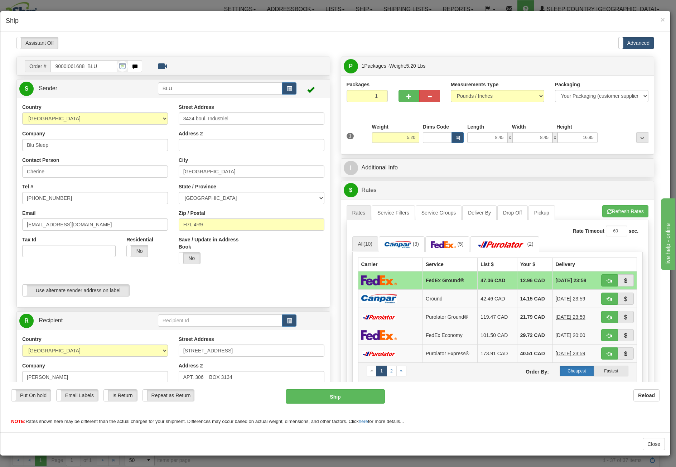
click at [567, 368] on label "Cheapest" at bounding box center [577, 370] width 34 height 11
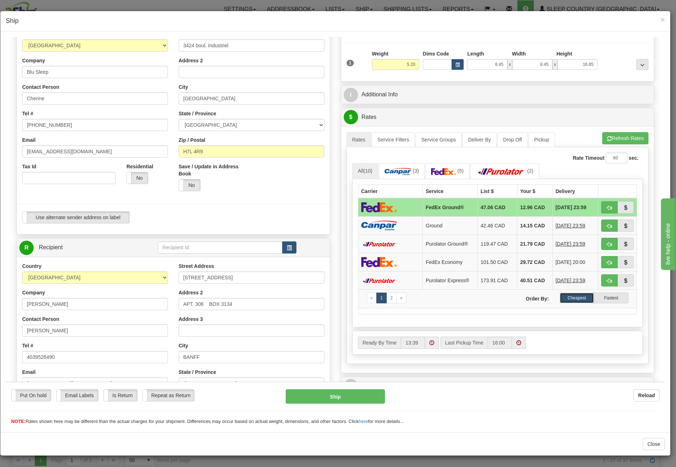
scroll to position [107, 0]
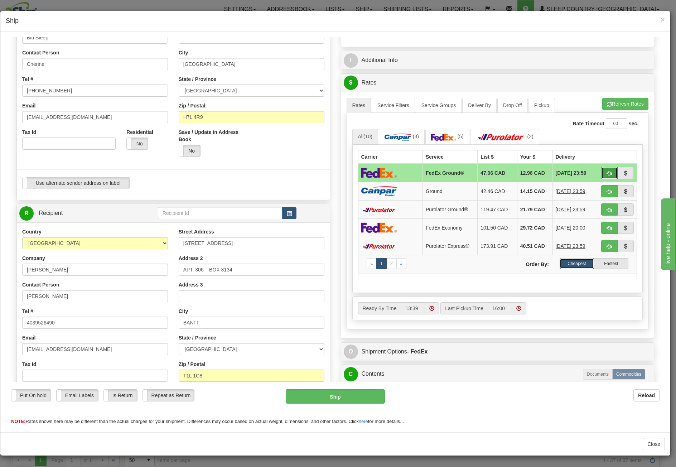
click at [608, 169] on button "button" at bounding box center [609, 173] width 16 height 12
type input "92"
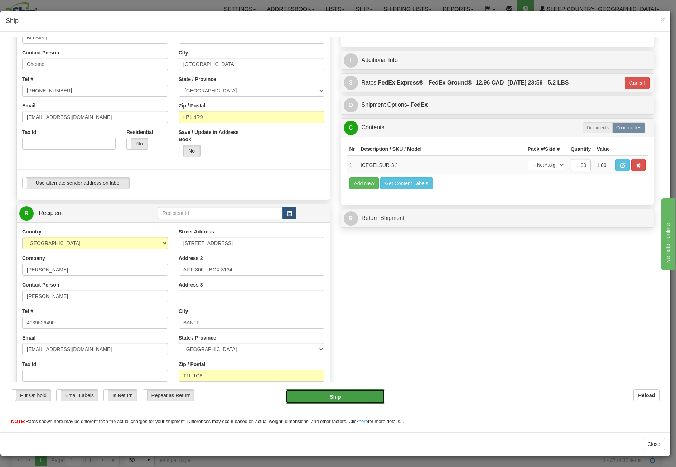
click at [347, 398] on button "Ship" at bounding box center [335, 396] width 99 height 14
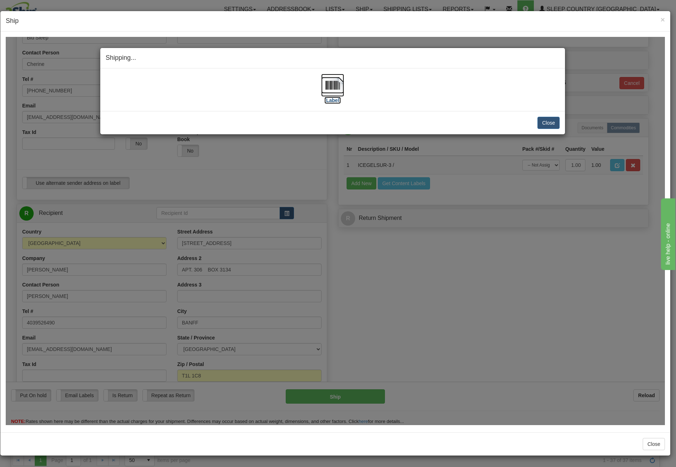
click at [328, 87] on img at bounding box center [332, 84] width 23 height 23
click at [553, 121] on button "Close" at bounding box center [549, 122] width 22 height 12
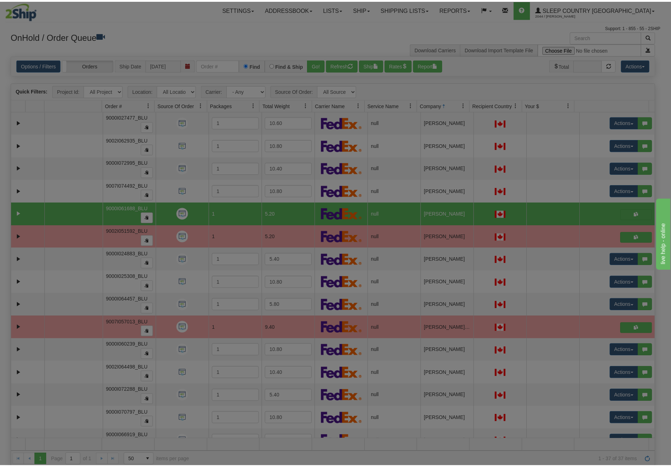
scroll to position [0, 0]
